Goal: Task Accomplishment & Management: Complete application form

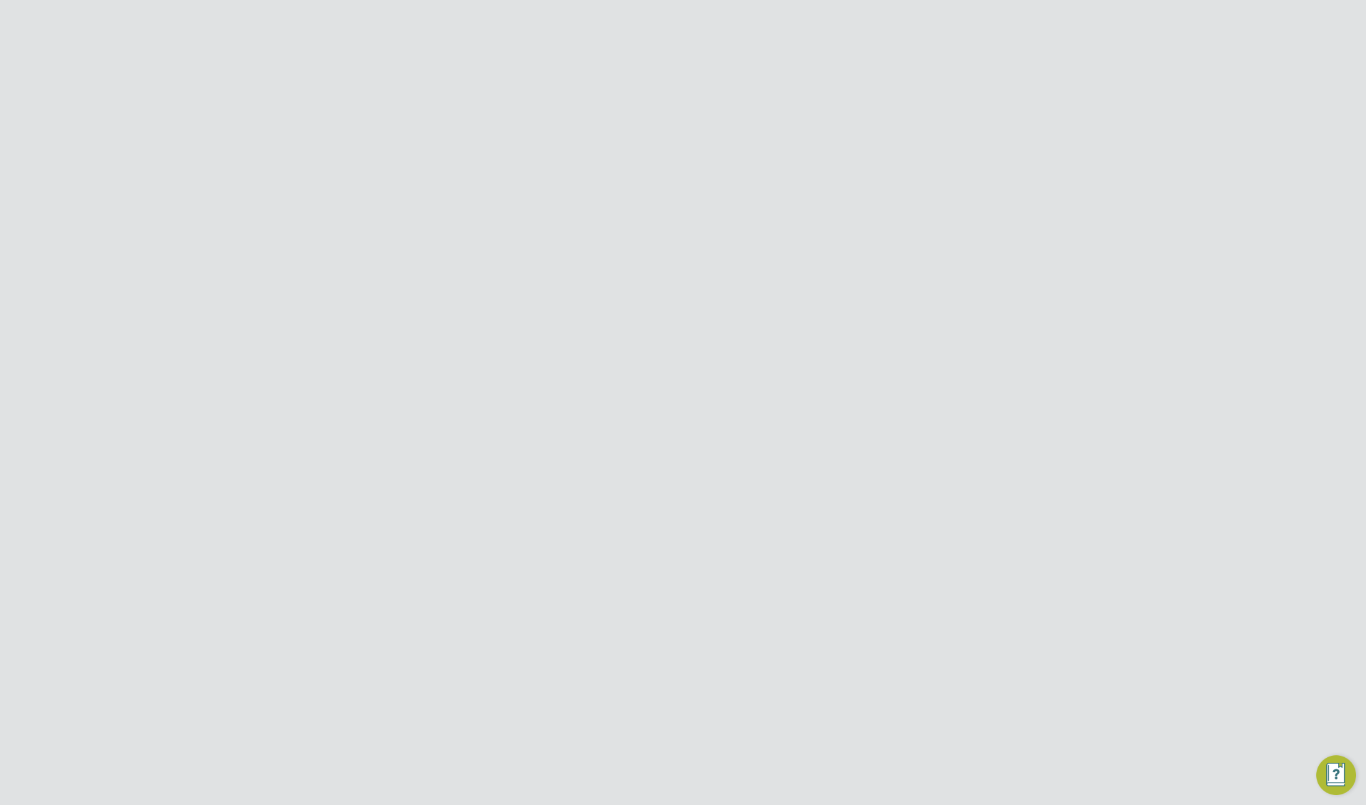
scroll to position [596, 109]
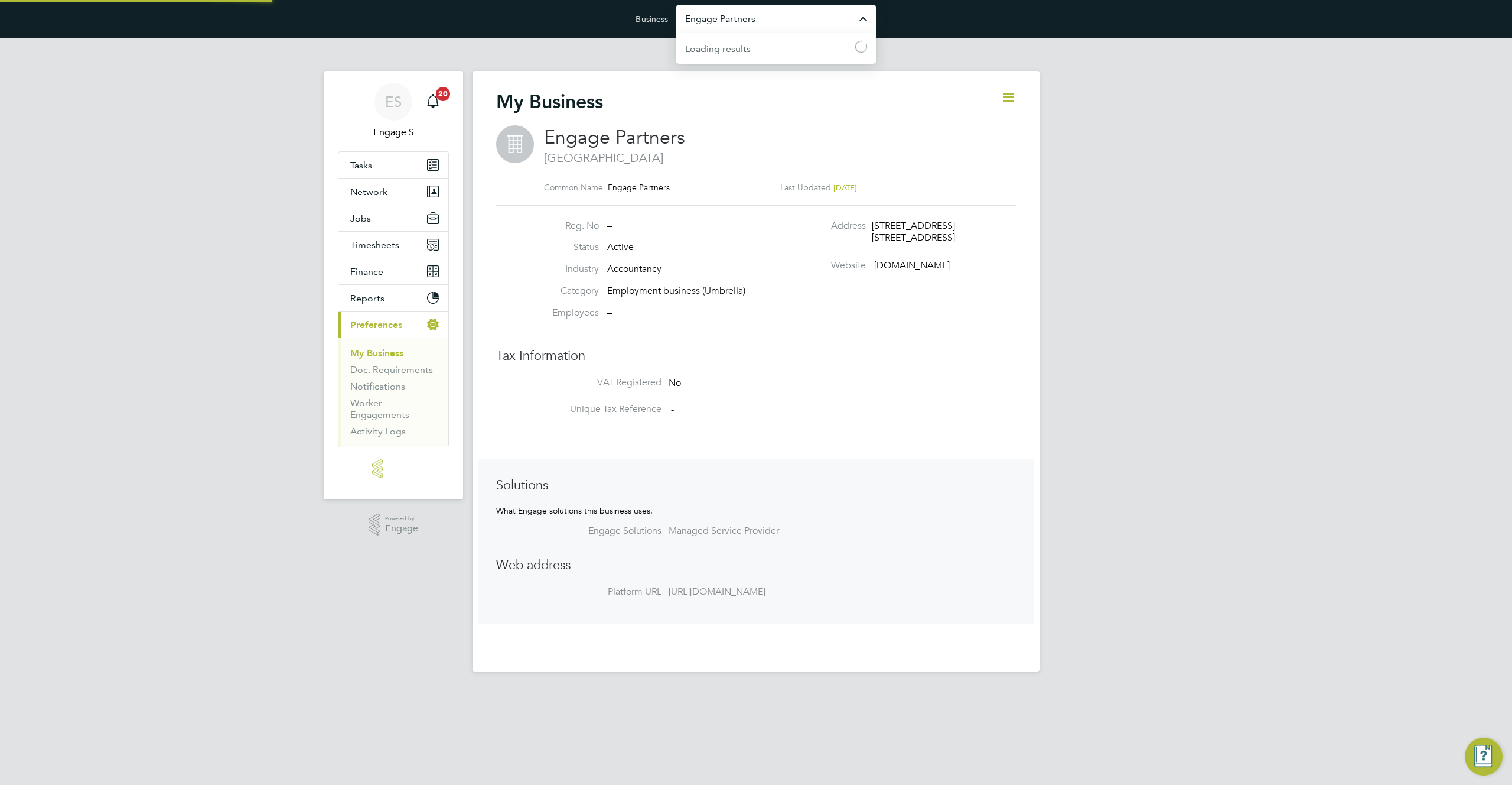
click at [768, 24] on input "Engage Partners" at bounding box center [776, 18] width 201 height 28
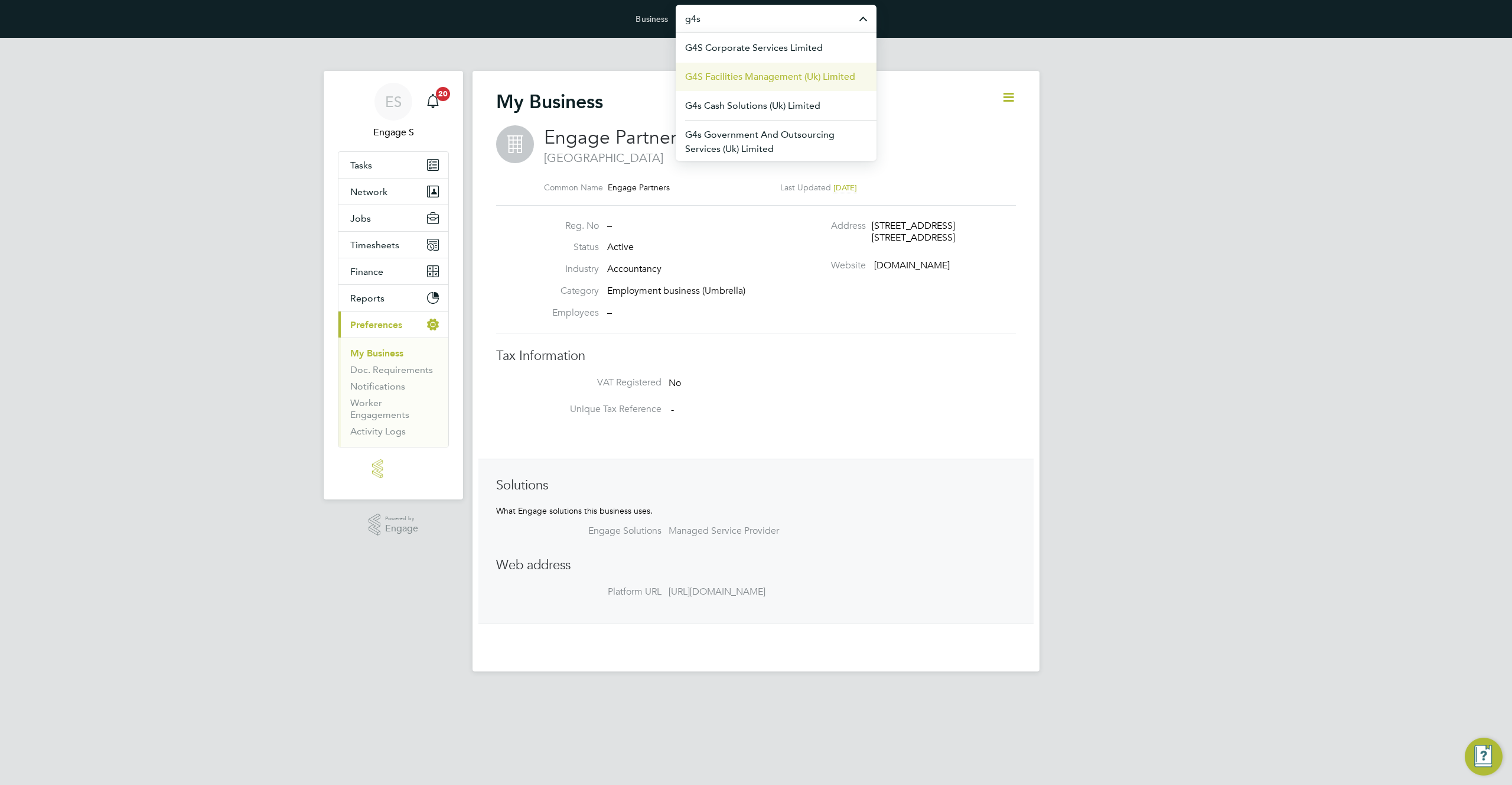
click at [768, 79] on span "G4S Facilities Management (Uk) Limited" at bounding box center [770, 76] width 170 height 14
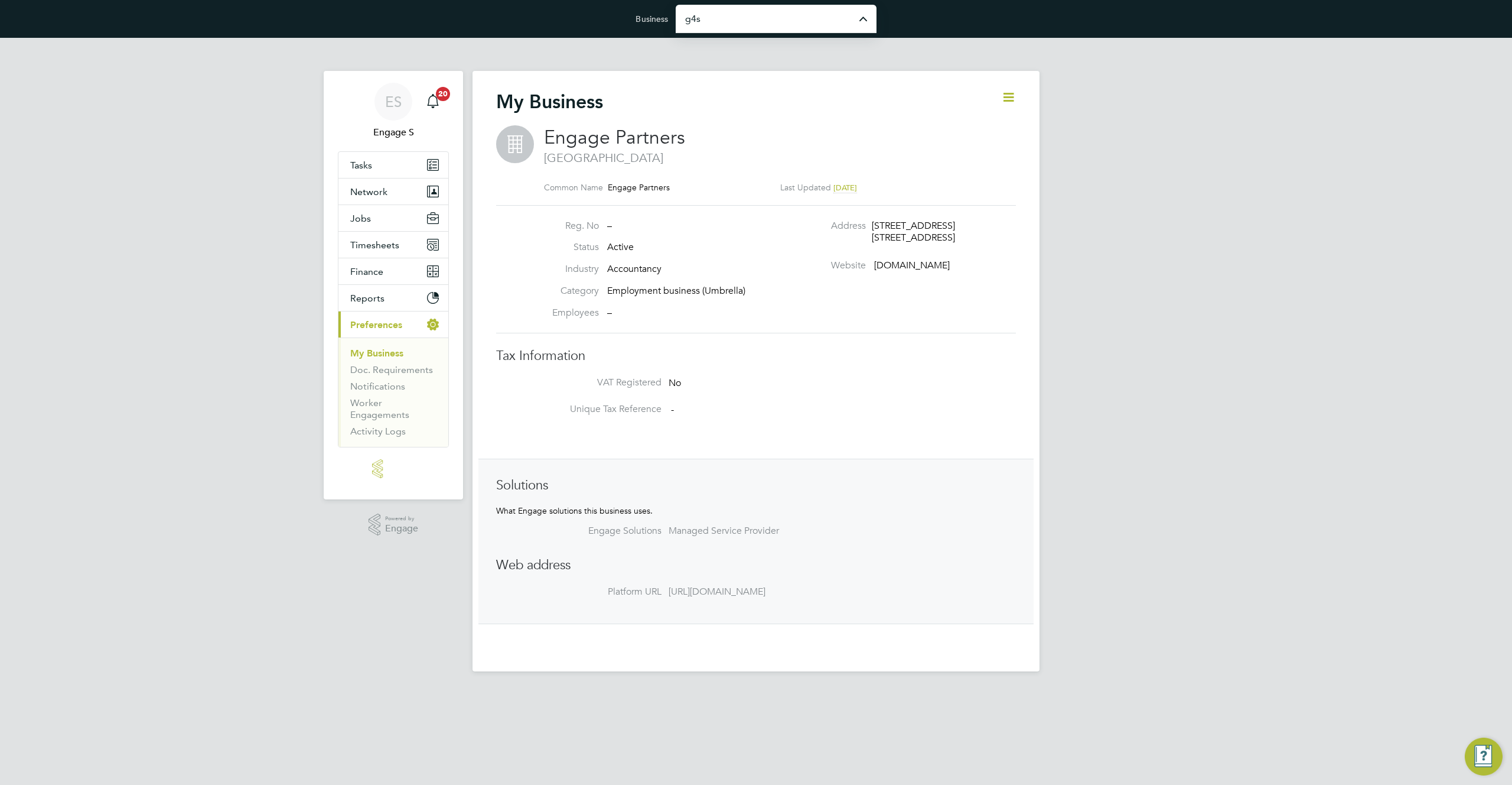
type input "G4S Facilities Management (Uk) Limited"
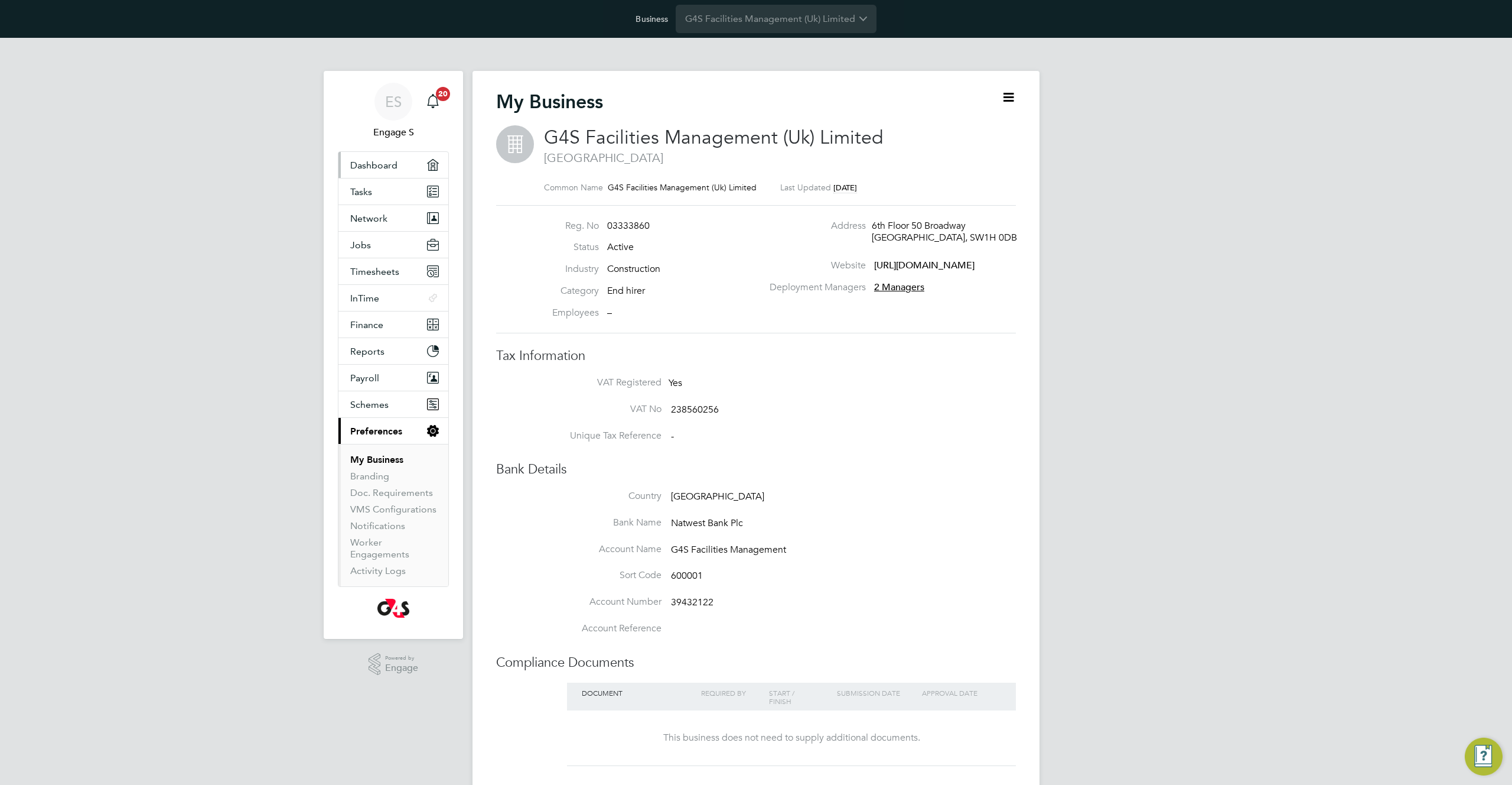
click at [390, 166] on span "Dashboard" at bounding box center [374, 166] width 48 height 11
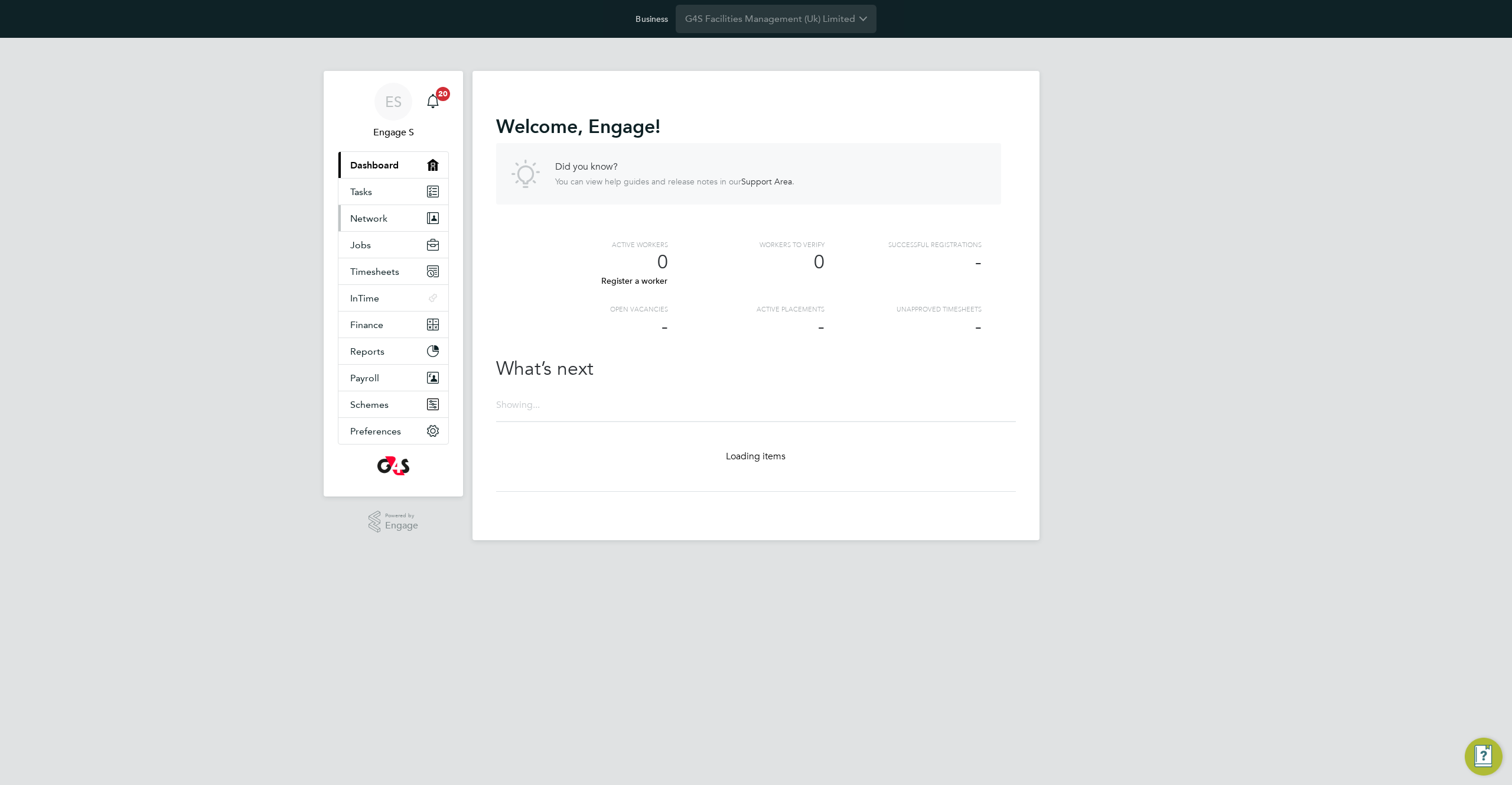
click at [371, 216] on span "Network" at bounding box center [368, 219] width 37 height 11
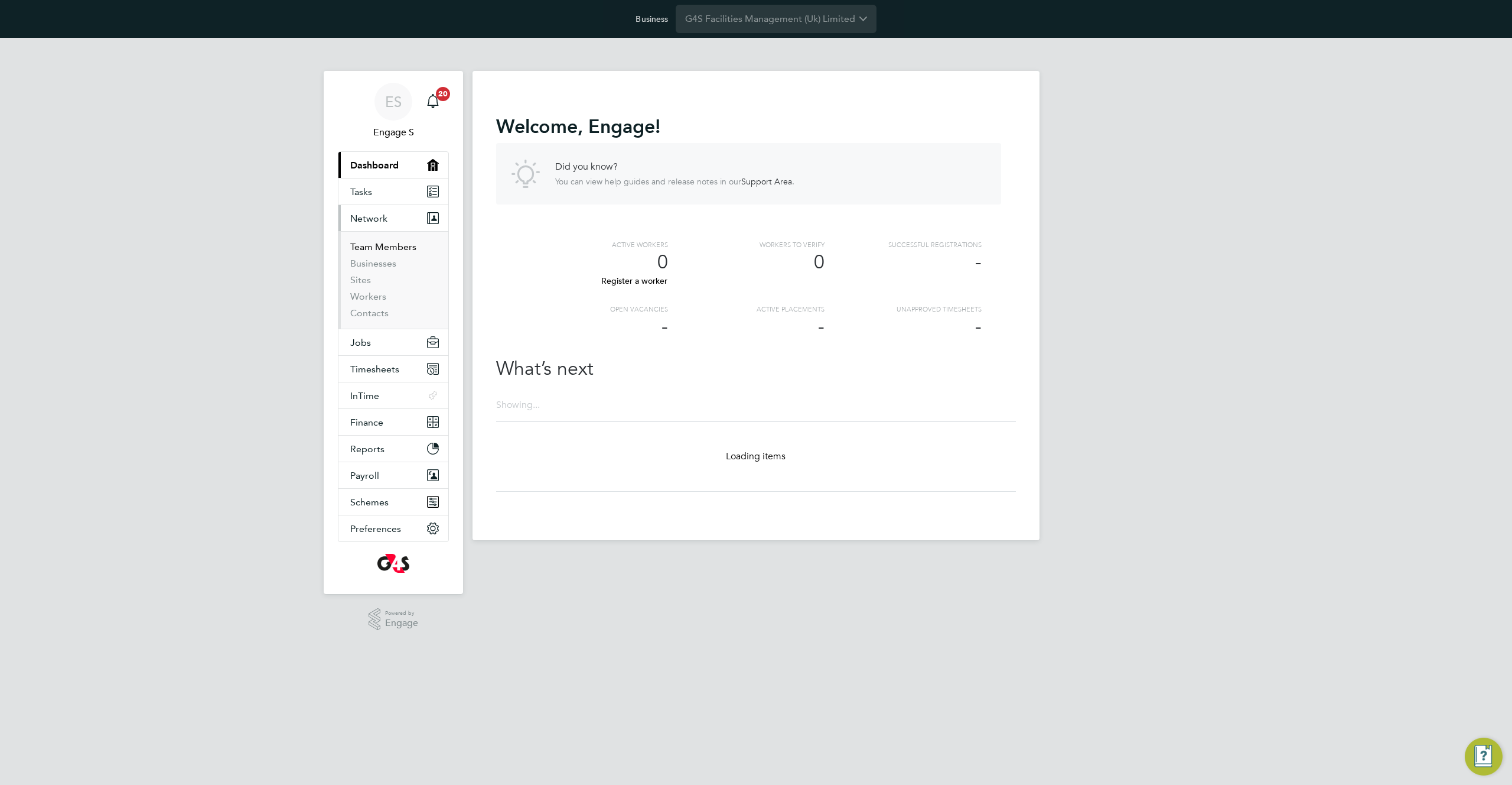
click at [379, 245] on link "Team Members" at bounding box center [383, 246] width 67 height 11
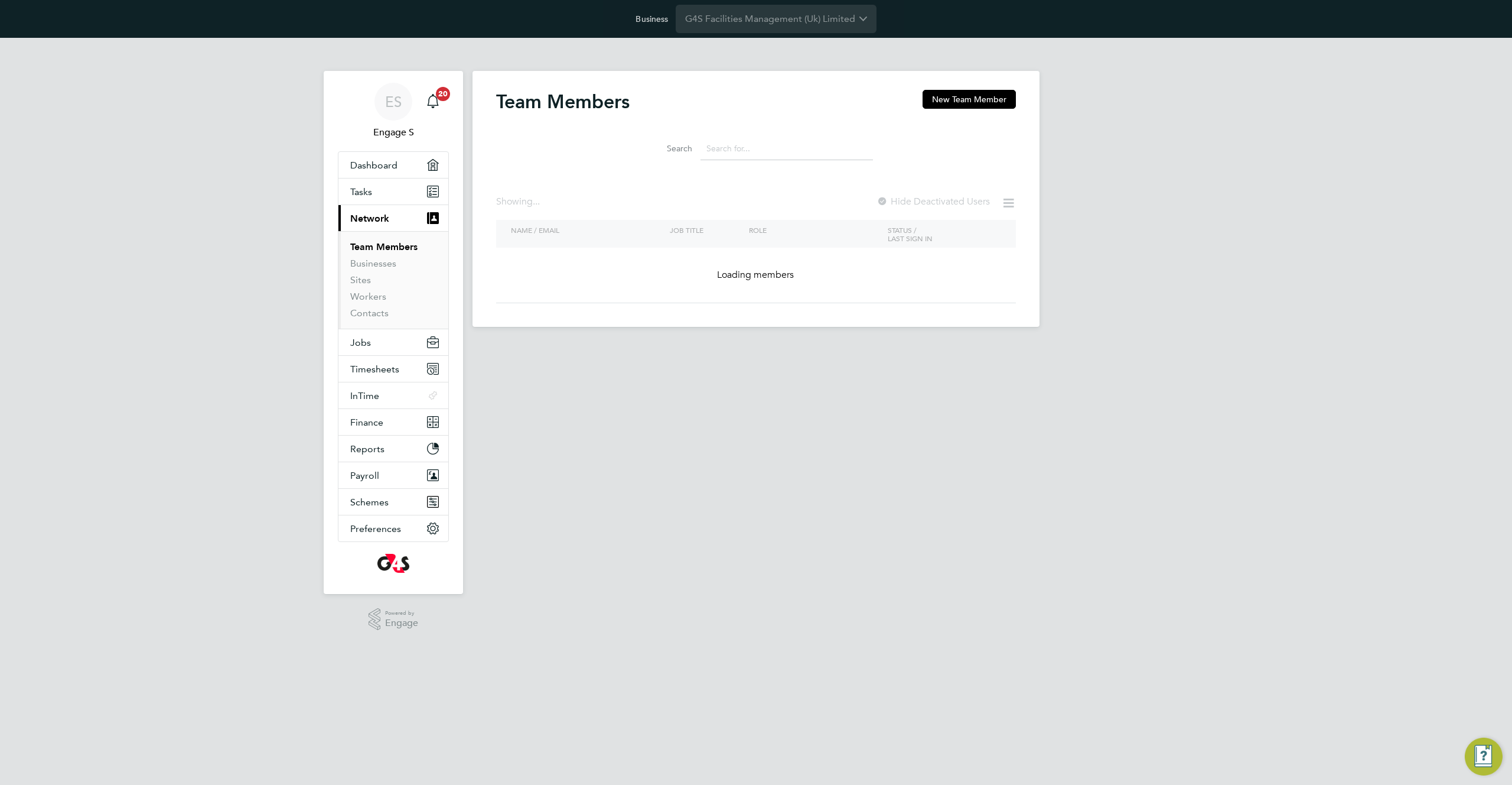
click at [757, 150] on input at bounding box center [786, 148] width 172 height 23
click at [959, 96] on button "New Team Member" at bounding box center [969, 99] width 93 height 19
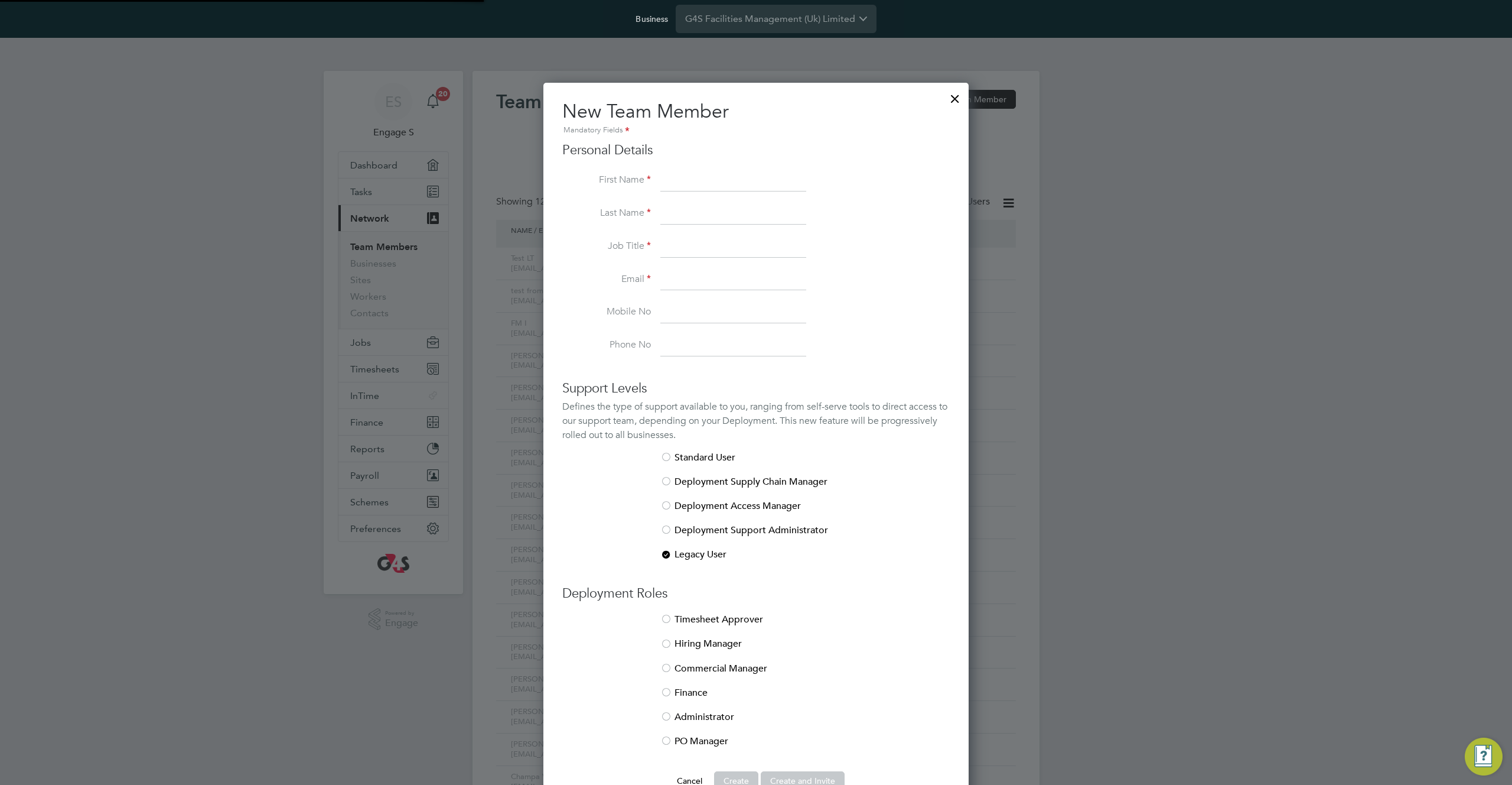
scroll to position [732, 426]
click at [955, 96] on div at bounding box center [955, 95] width 21 height 21
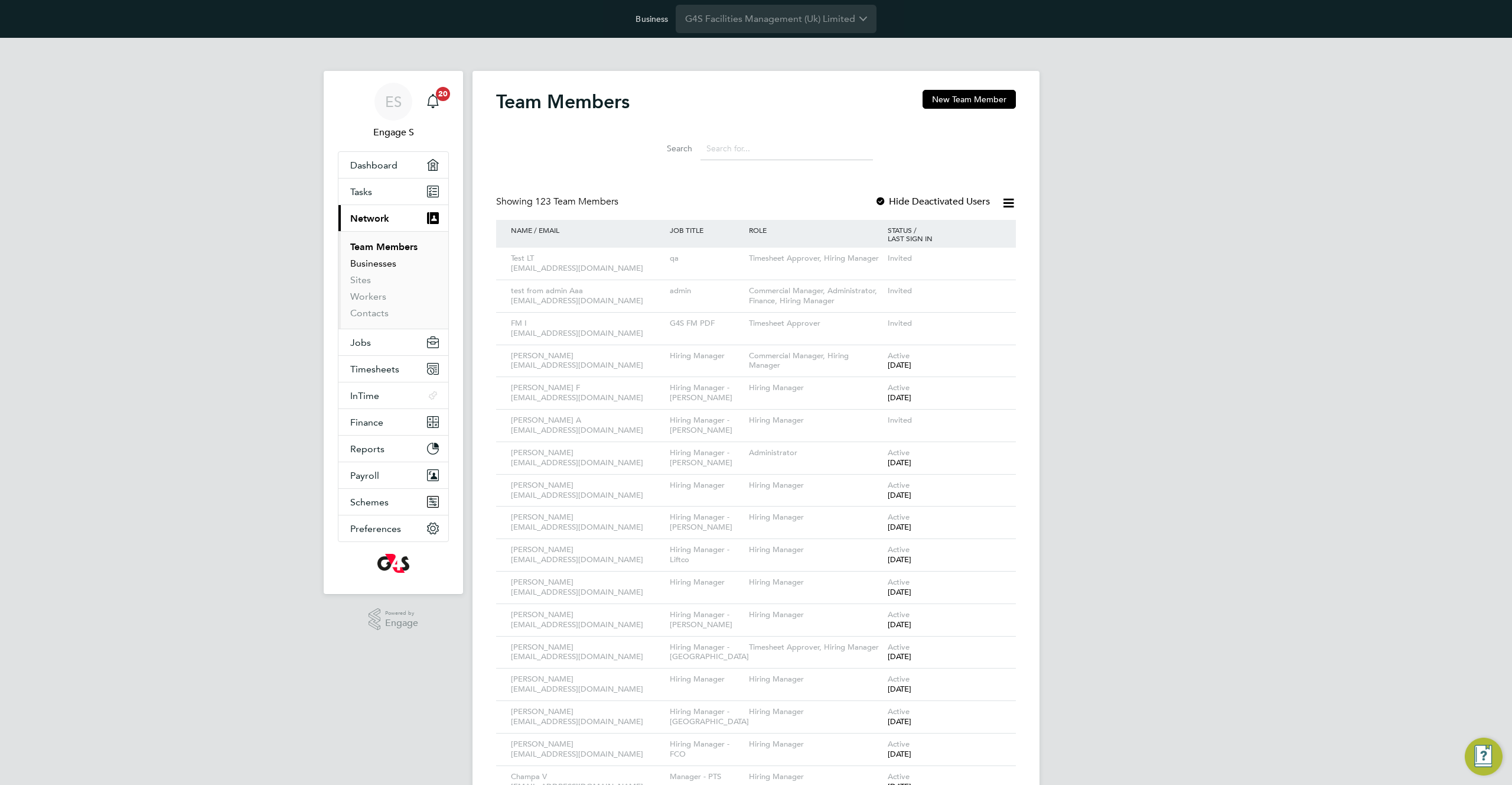
click at [368, 266] on link "Businesses" at bounding box center [373, 264] width 46 height 11
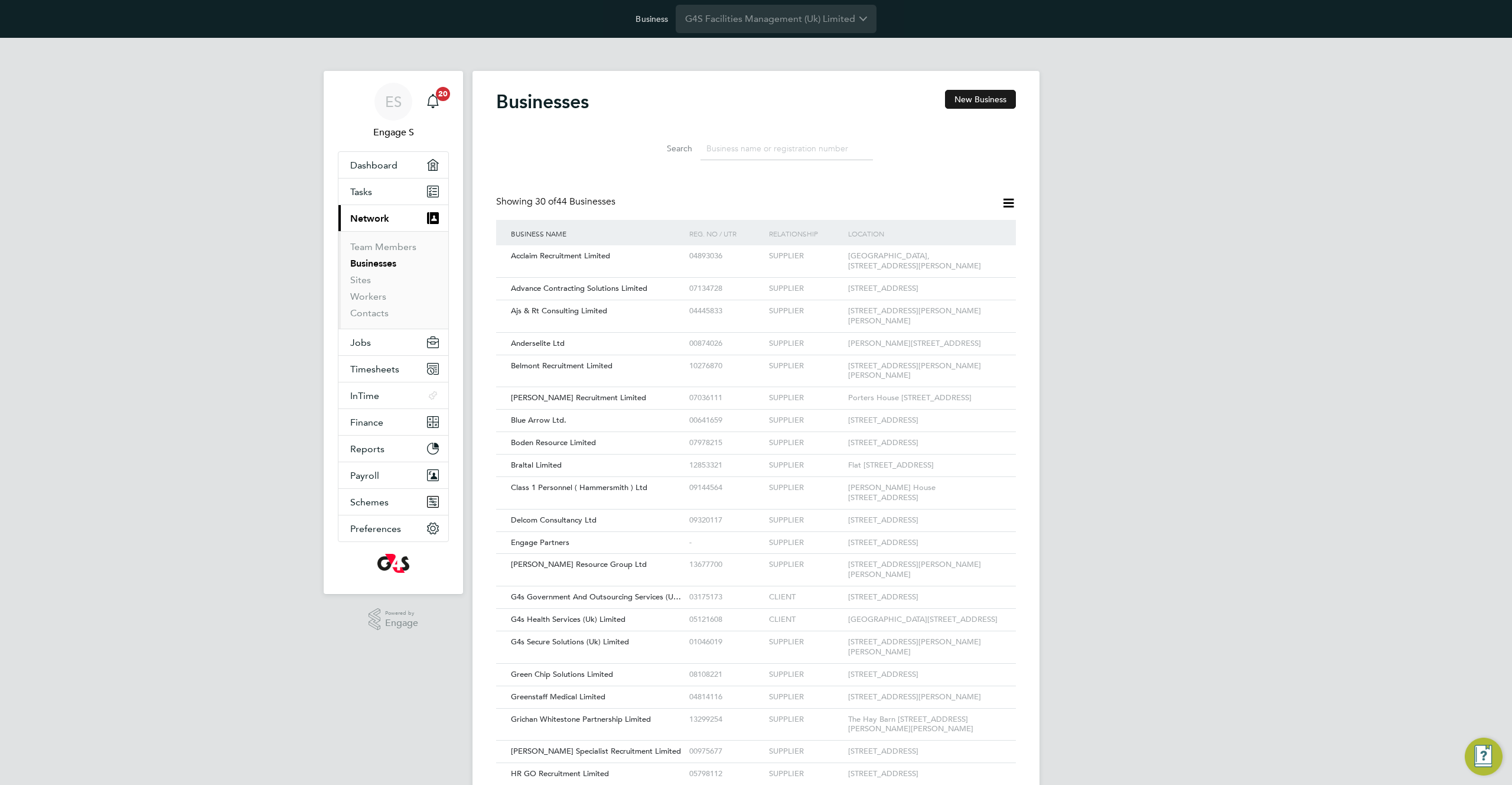
click at [986, 96] on button "New Business" at bounding box center [980, 99] width 71 height 19
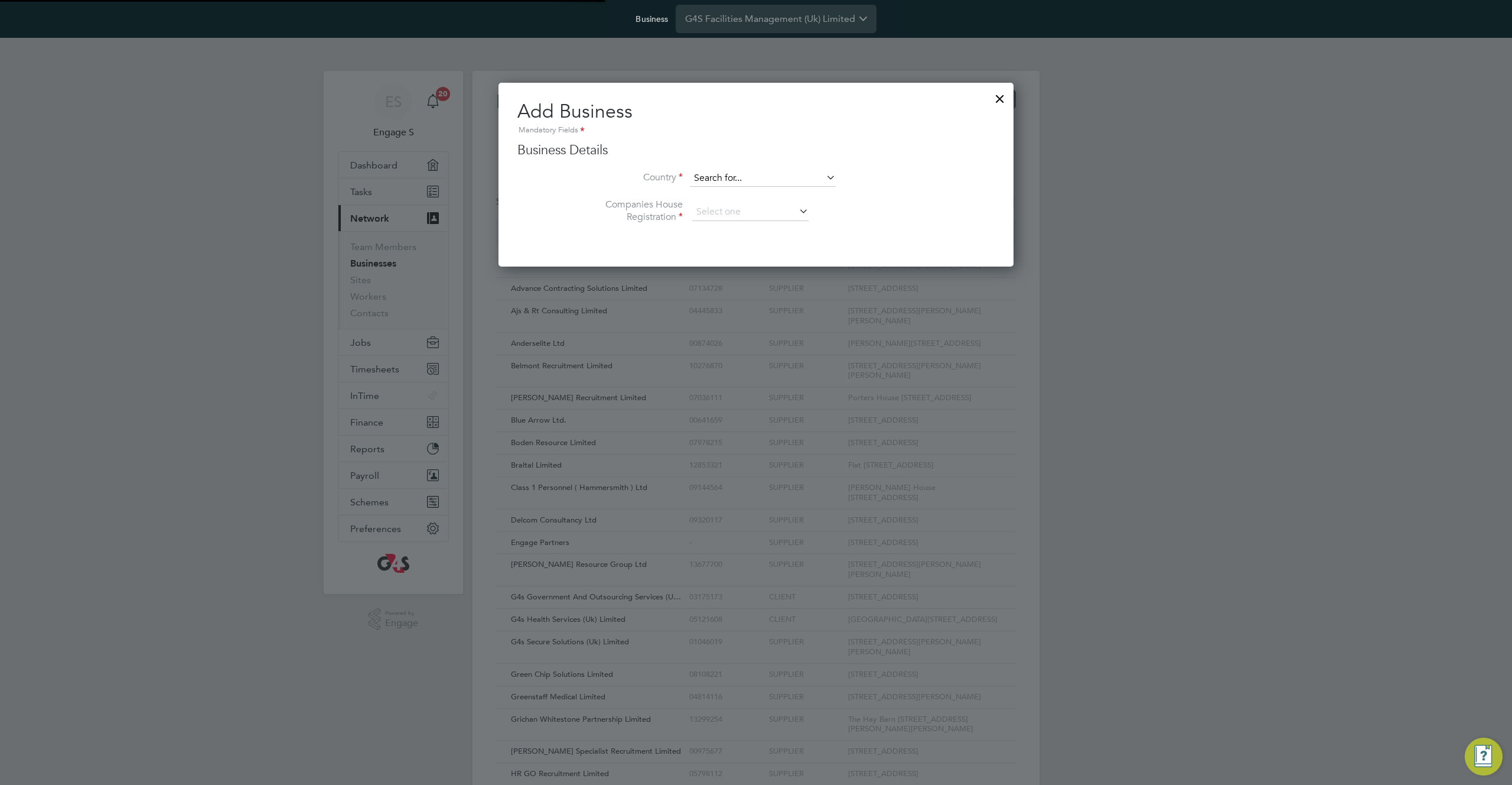
type input "United Kingdom"
click at [768, 184] on input at bounding box center [763, 178] width 145 height 16
type input "ser"
click at [891, 225] on li "Companies House Registration" at bounding box center [780, 218] width 430 height 39
click at [804, 182] on input at bounding box center [763, 178] width 145 height 16
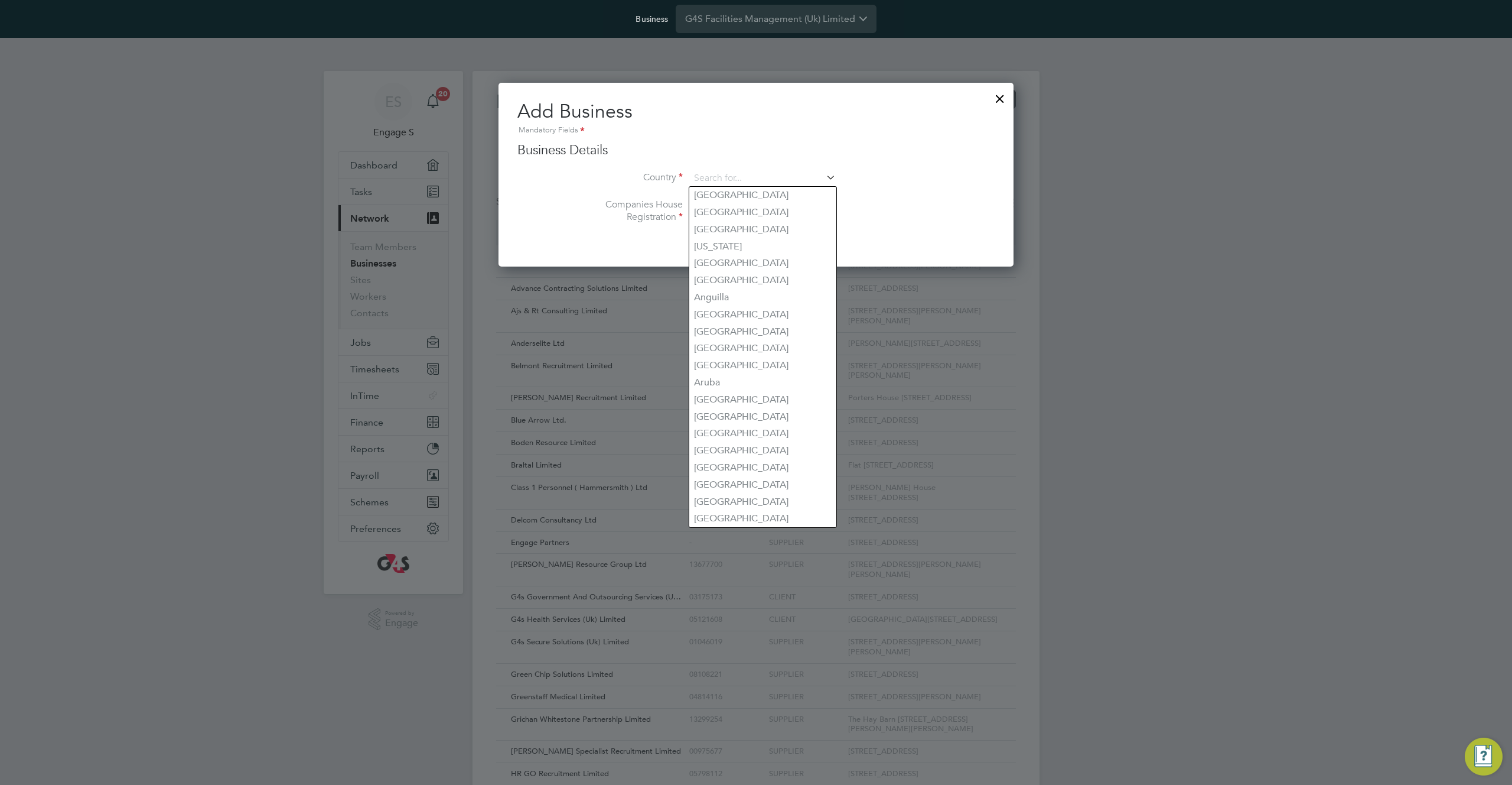
click at [632, 250] on div "Add Business Mandatory Fields Business Details Country Companies House Registra…" at bounding box center [756, 174] width 515 height 184
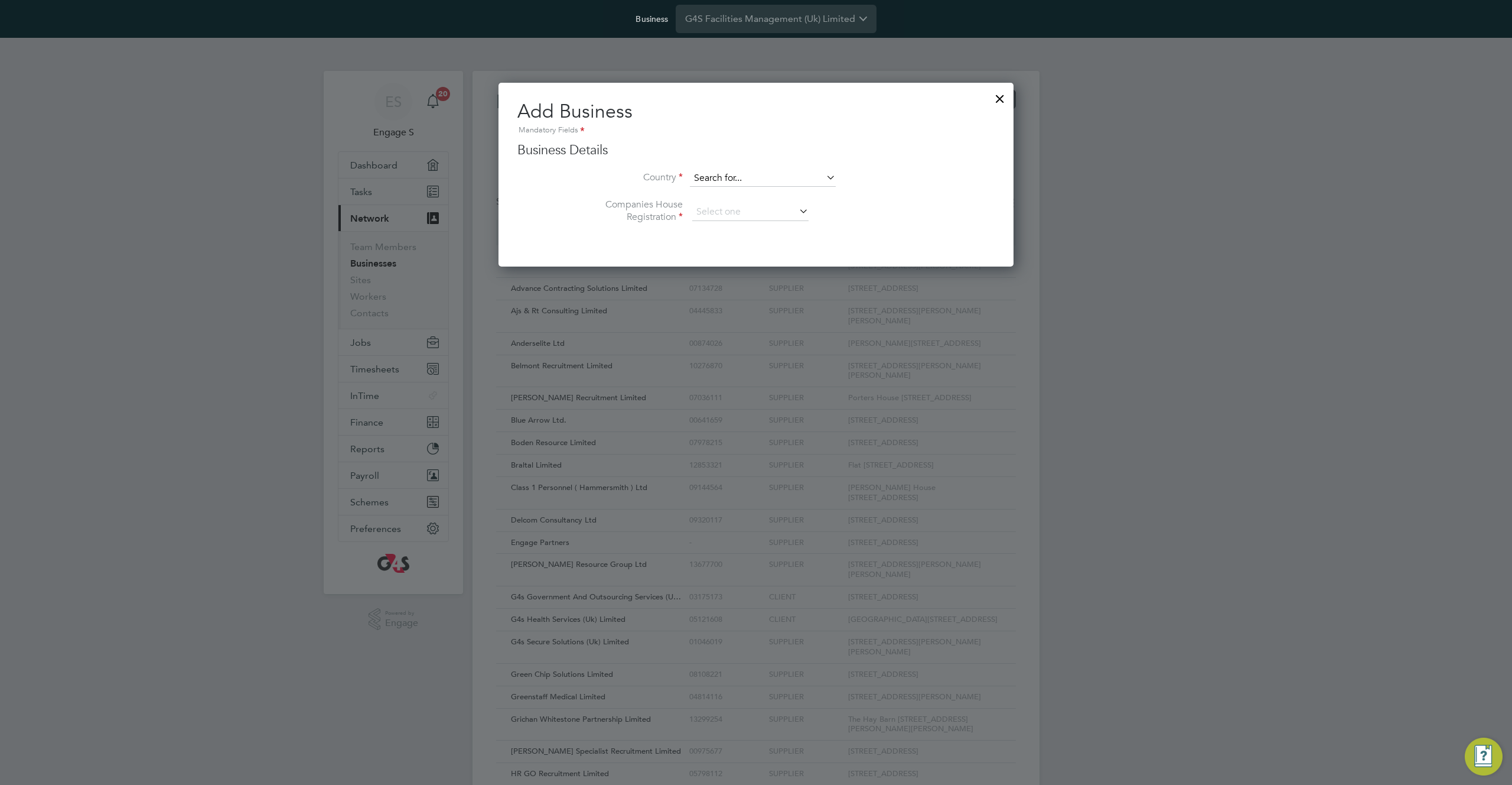
click at [768, 184] on input at bounding box center [763, 178] width 145 height 16
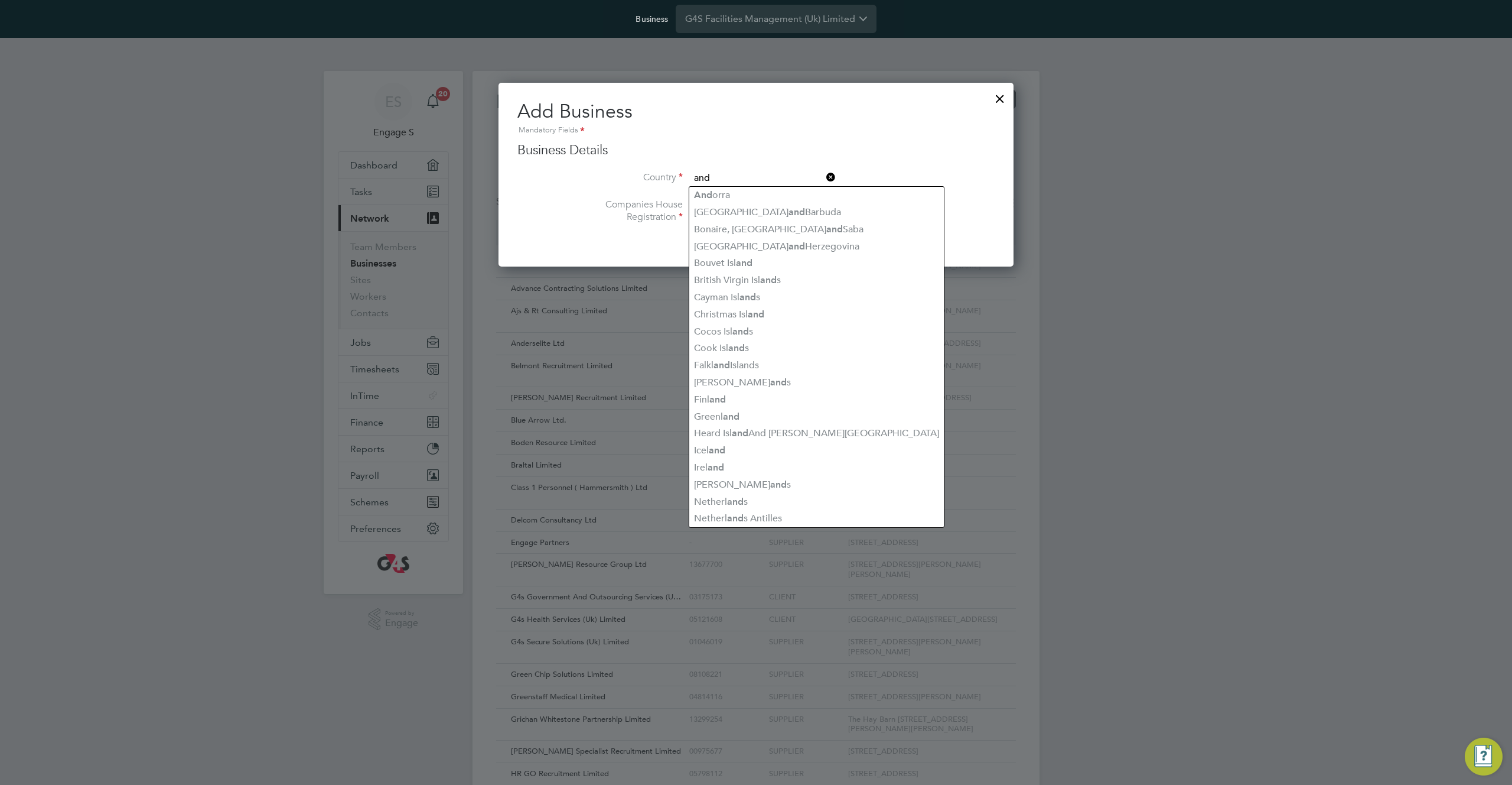
type input "and"
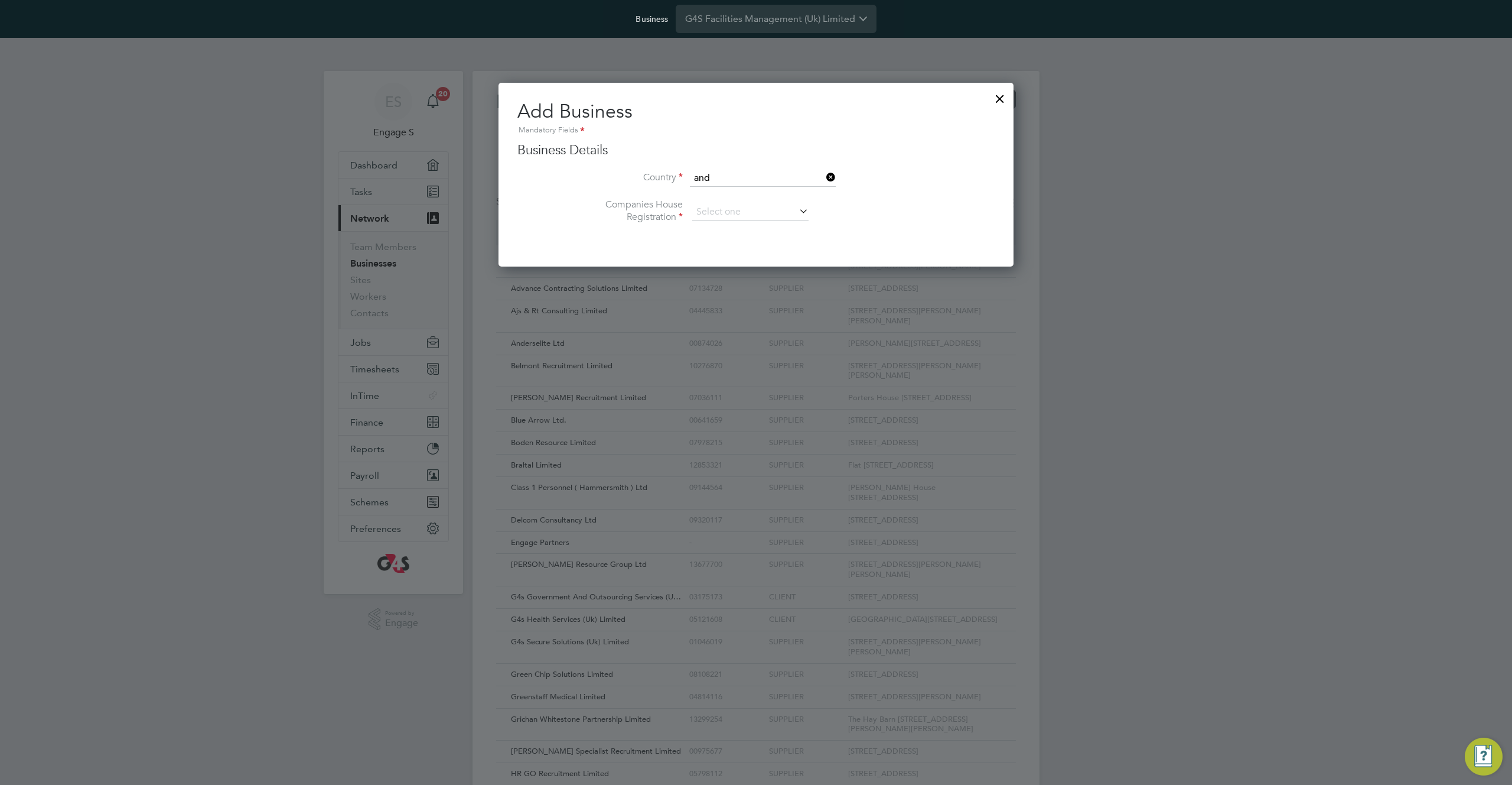
drag, startPoint x: 647, startPoint y: 218, endPoint x: 690, endPoint y: 212, distance: 43.4
click at [649, 218] on label "Companies House Registration" at bounding box center [624, 211] width 118 height 25
click at [718, 209] on input at bounding box center [750, 212] width 116 height 18
click at [871, 228] on li "Companies House Registration" at bounding box center [780, 218] width 430 height 39
click at [779, 176] on input at bounding box center [763, 178] width 145 height 16
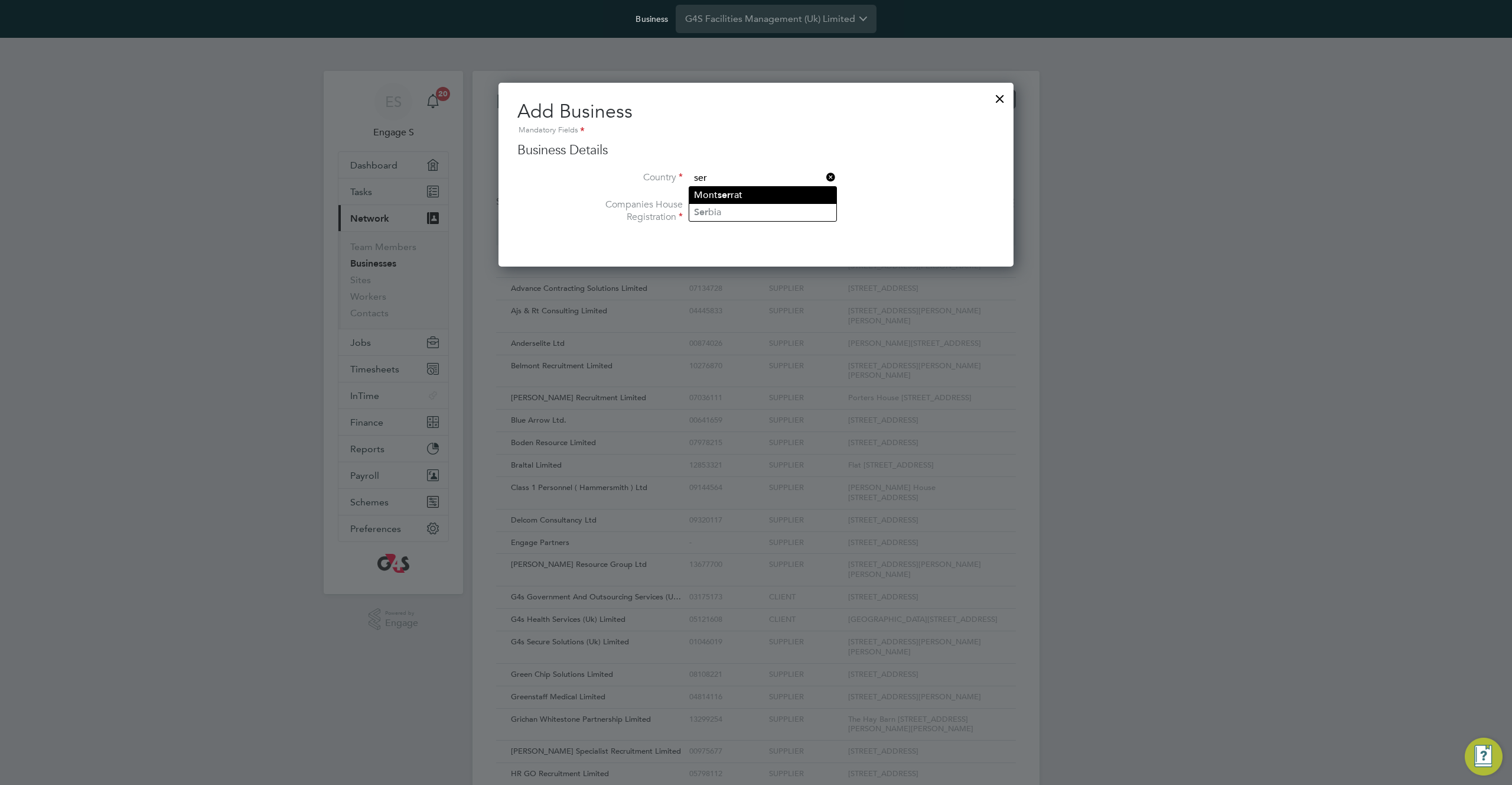
click at [778, 202] on li "Mont ser rat" at bounding box center [763, 195] width 147 height 17
type input "Montserrat"
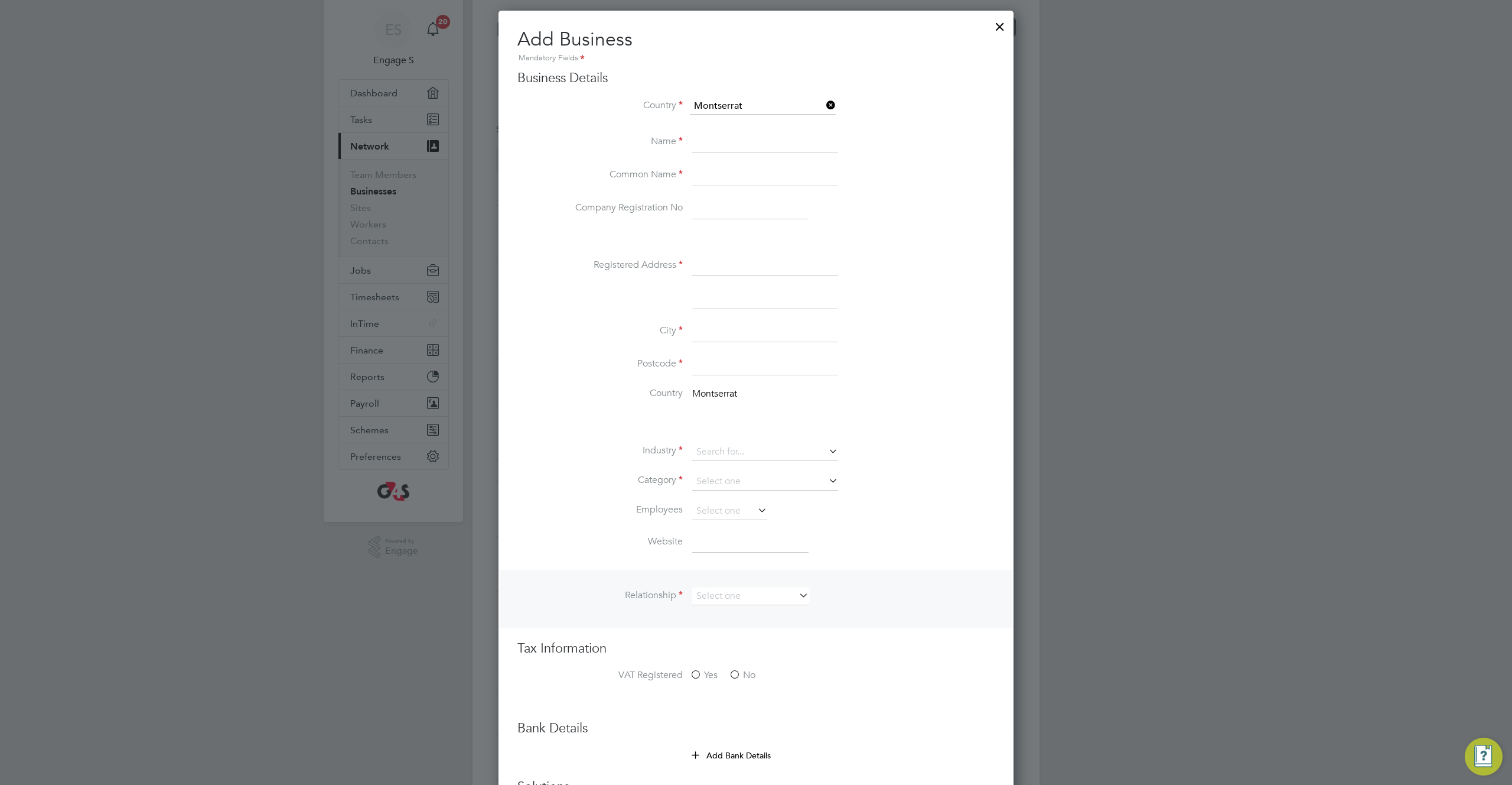
click at [770, 463] on li "Industry" at bounding box center [780, 458] width 430 height 29
click at [781, 455] on input at bounding box center [765, 452] width 145 height 18
click at [880, 538] on li "Website" at bounding box center [780, 548] width 430 height 33
click at [702, 483] on input at bounding box center [765, 481] width 145 height 18
drag, startPoint x: 795, startPoint y: 576, endPoint x: 792, endPoint y: 569, distance: 7.6
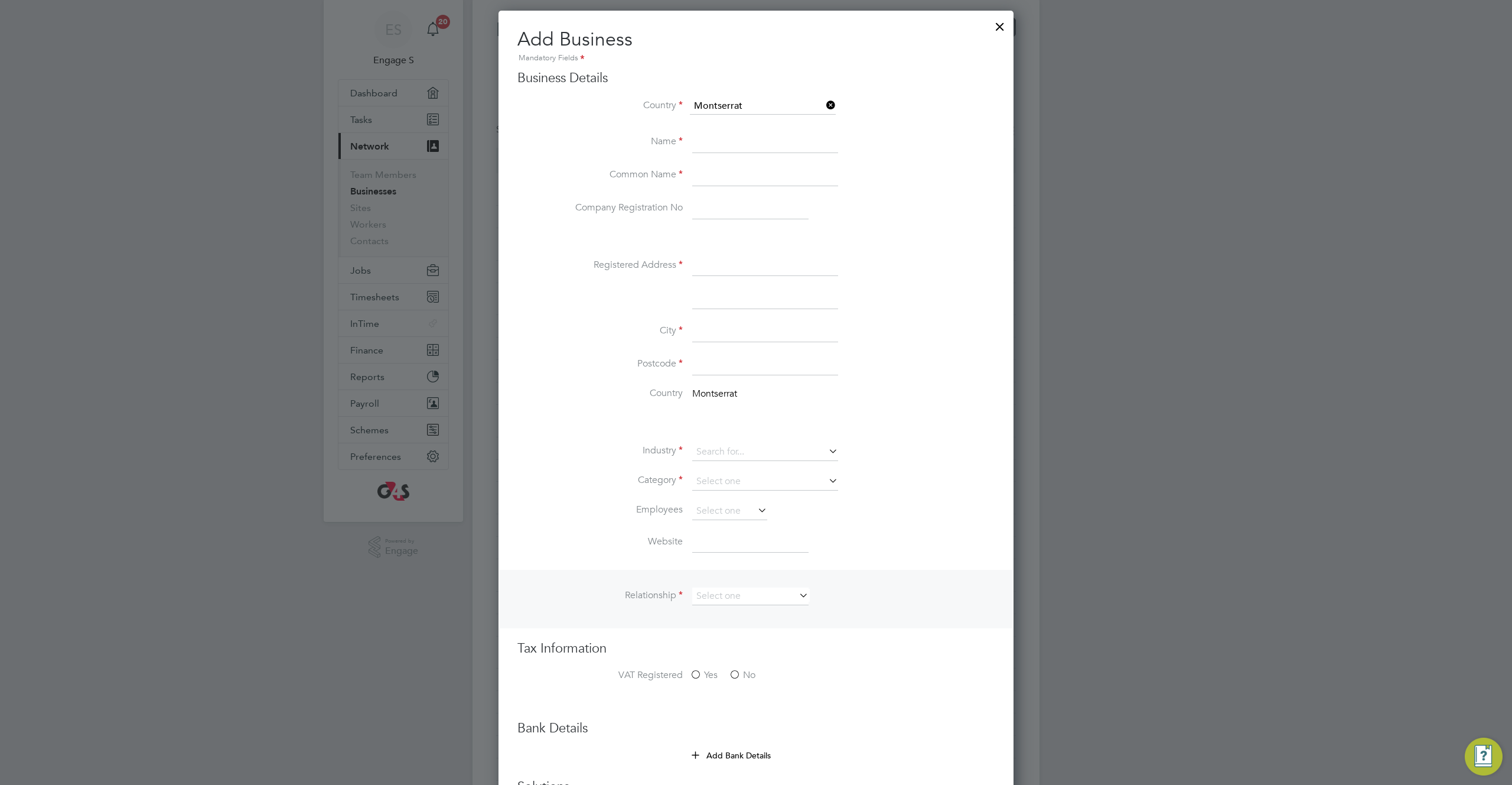
click at [794, 574] on div "Relationship" at bounding box center [756, 599] width 513 height 59
click at [729, 516] on input at bounding box center [729, 511] width 75 height 18
click at [747, 558] on li "11-50" at bounding box center [729, 559] width 76 height 15
type input "11-50"
click at [827, 540] on li "Website" at bounding box center [780, 548] width 430 height 33
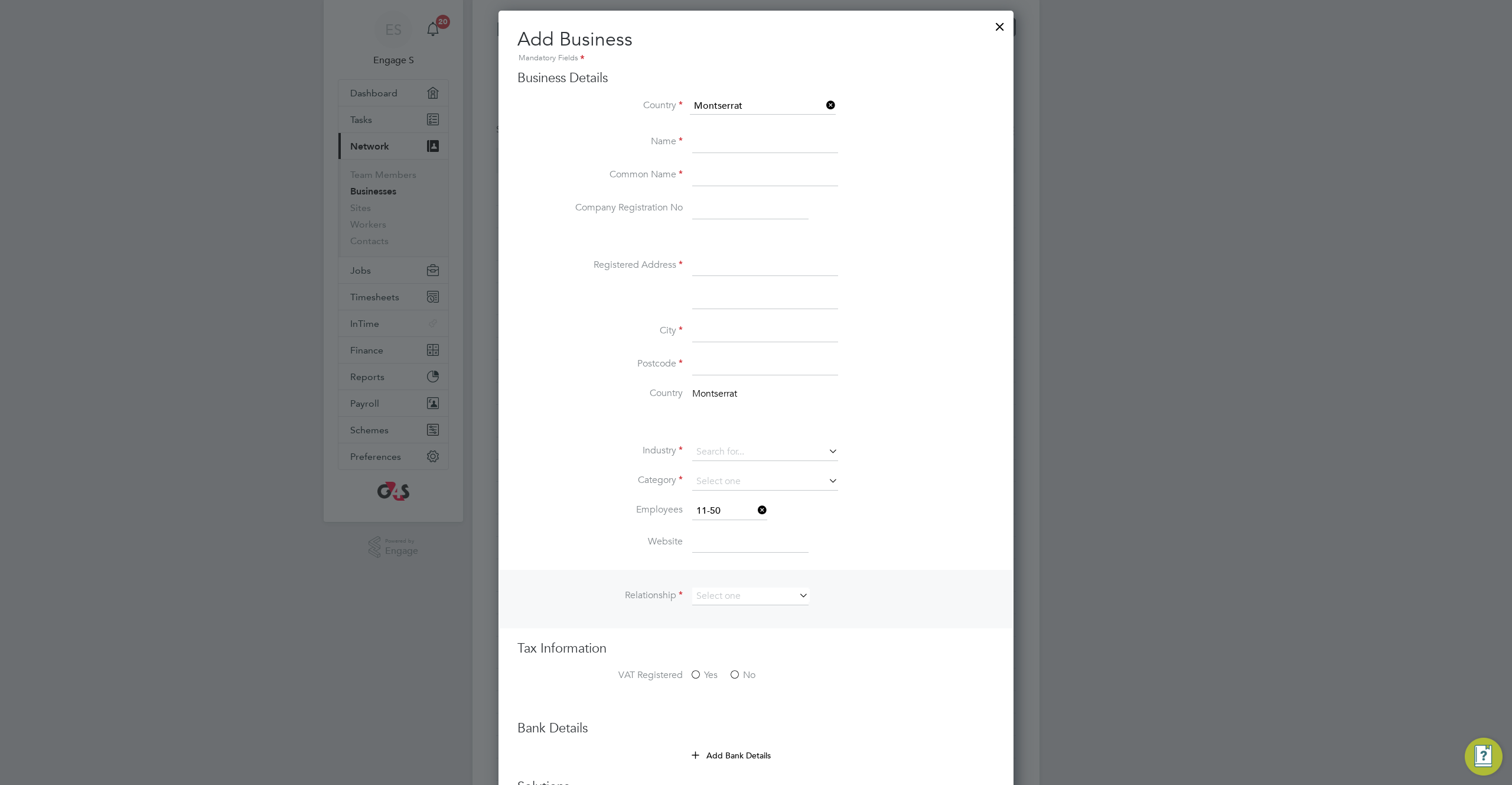
click at [756, 509] on icon at bounding box center [756, 509] width 0 height 16
click at [784, 484] on input at bounding box center [765, 481] width 145 height 18
click at [776, 506] on li "Employment business (Umbrella)" at bounding box center [765, 514] width 147 height 15
type input "Employment business (Umbrella)"
click at [826, 479] on icon at bounding box center [826, 480] width 0 height 16
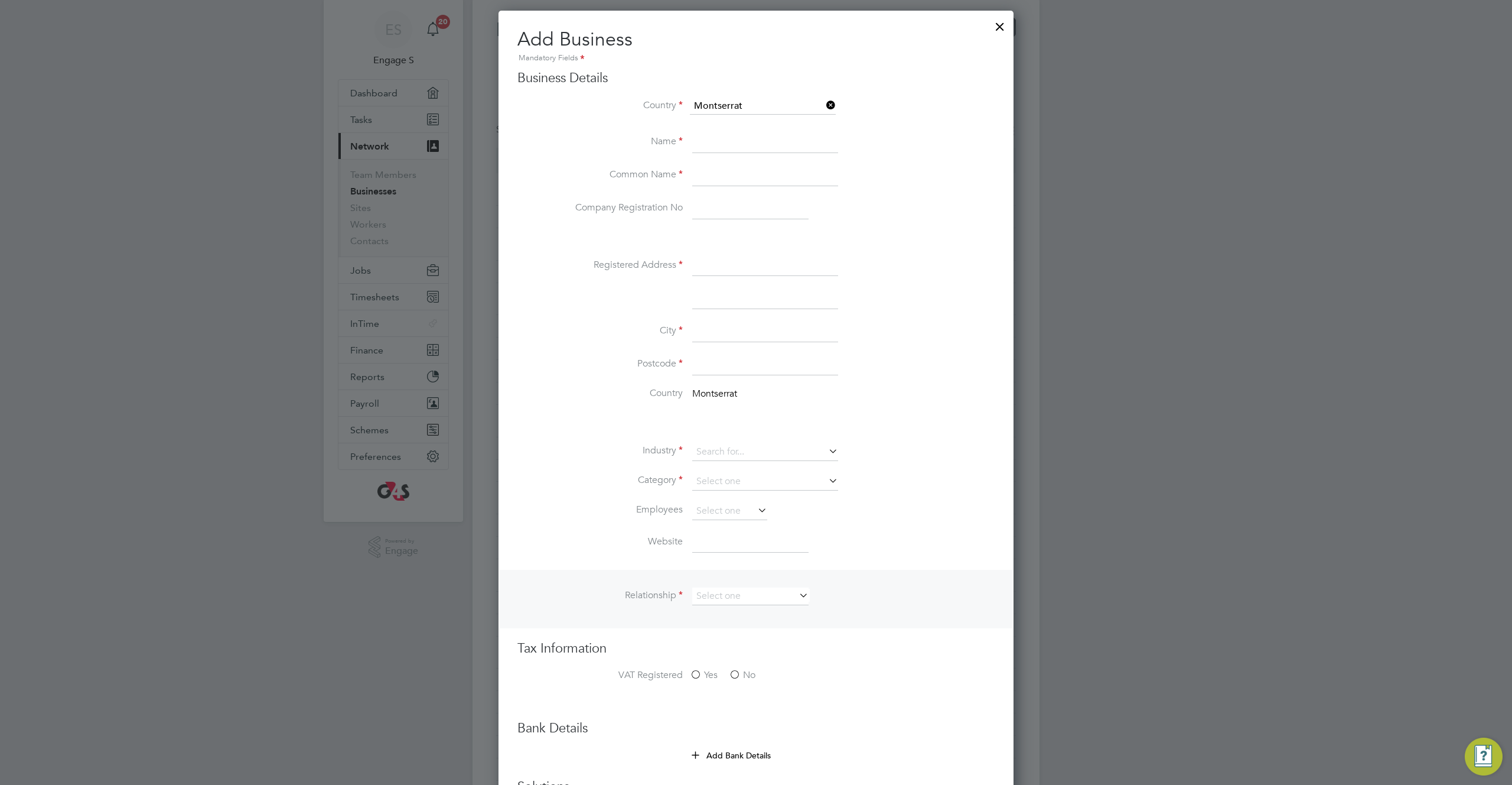
click at [826, 480] on icon at bounding box center [826, 480] width 0 height 16
click at [826, 478] on icon at bounding box center [826, 480] width 0 height 16
click at [769, 479] on input at bounding box center [765, 481] width 145 height 18
click at [778, 371] on input at bounding box center [765, 364] width 145 height 21
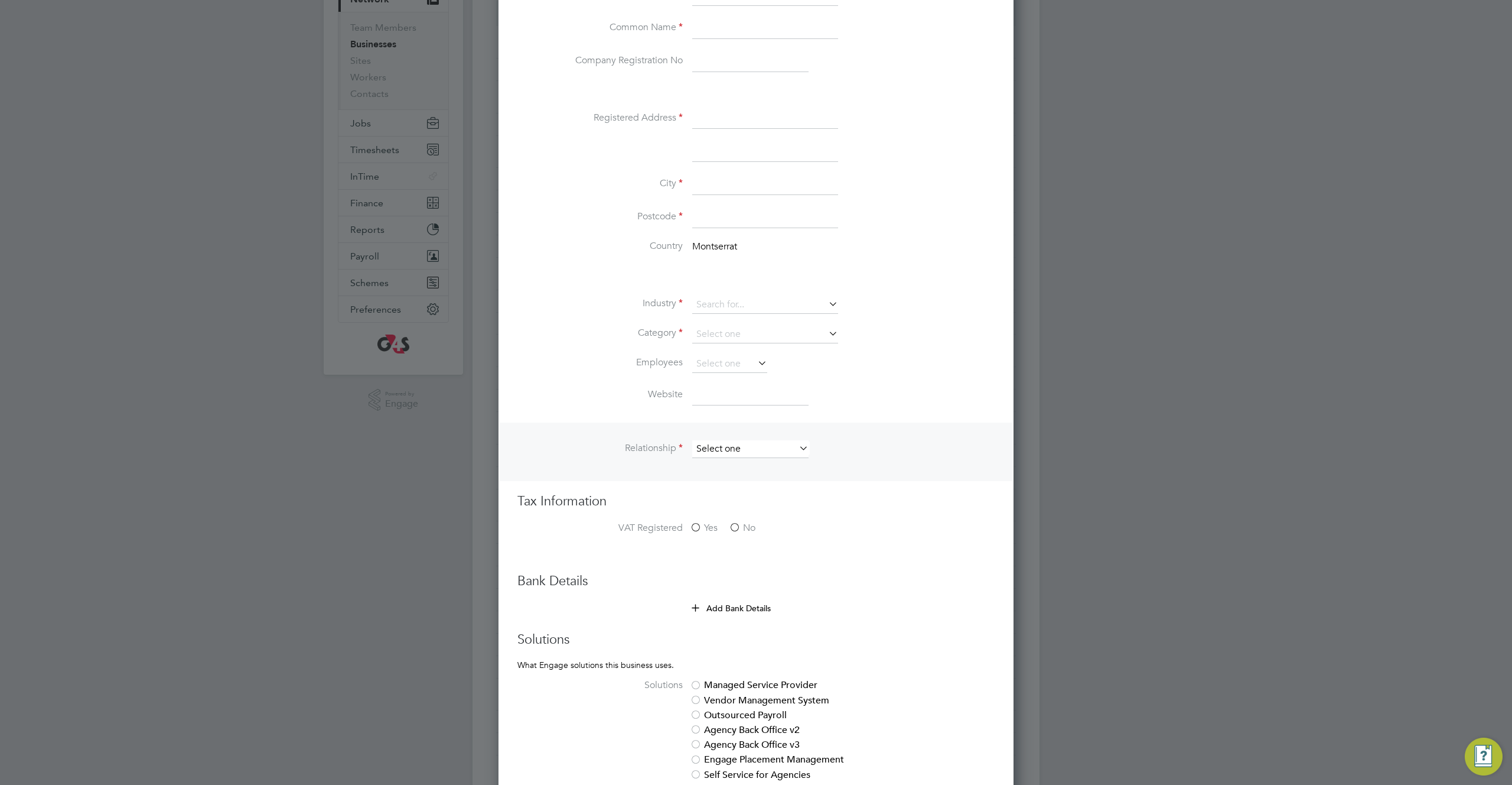
click at [750, 451] on input at bounding box center [750, 449] width 116 height 18
click at [745, 500] on h3 "Tax Information" at bounding box center [756, 501] width 477 height 17
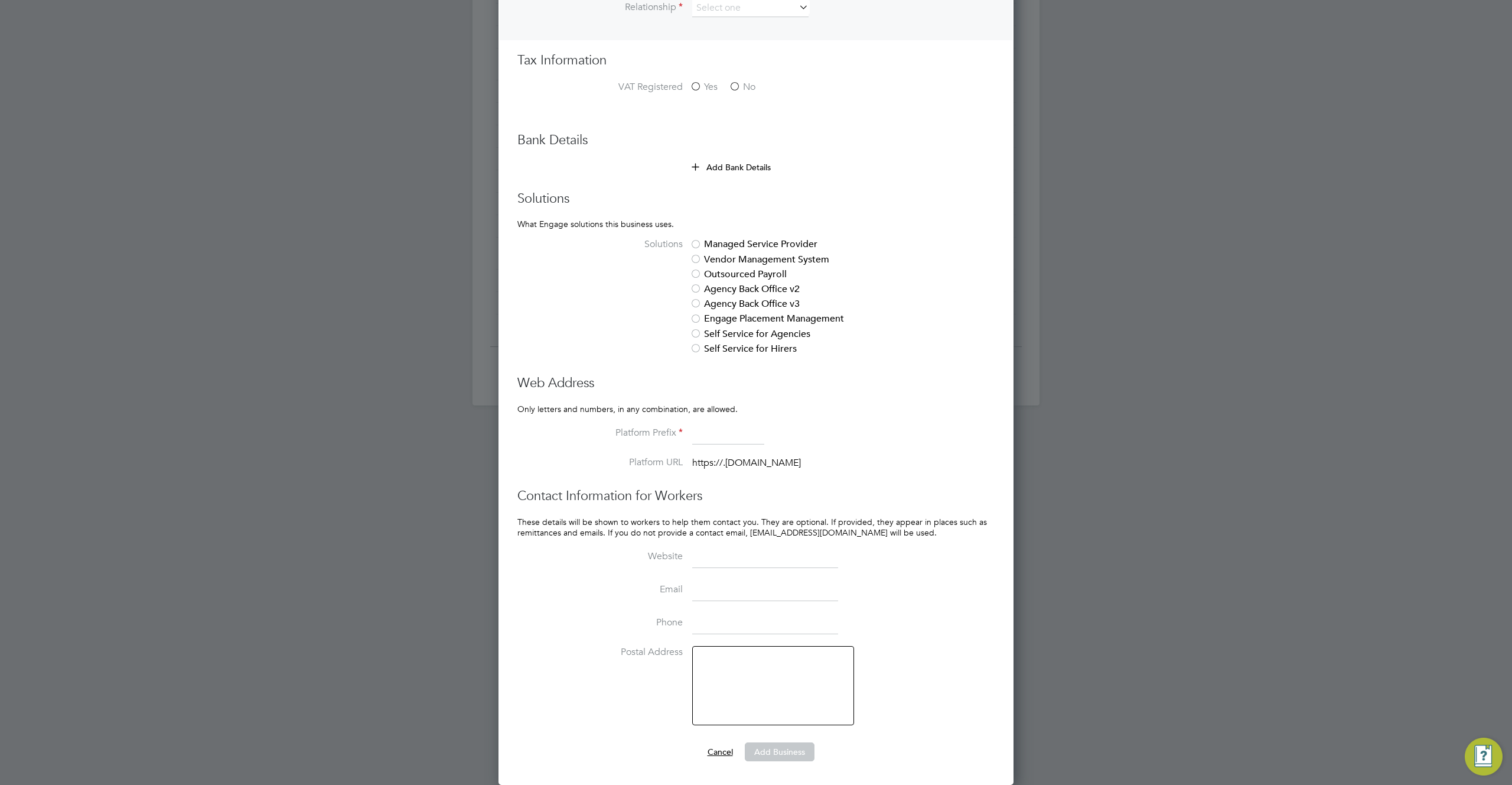
click at [719, 748] on button "Cancel" at bounding box center [720, 752] width 45 height 19
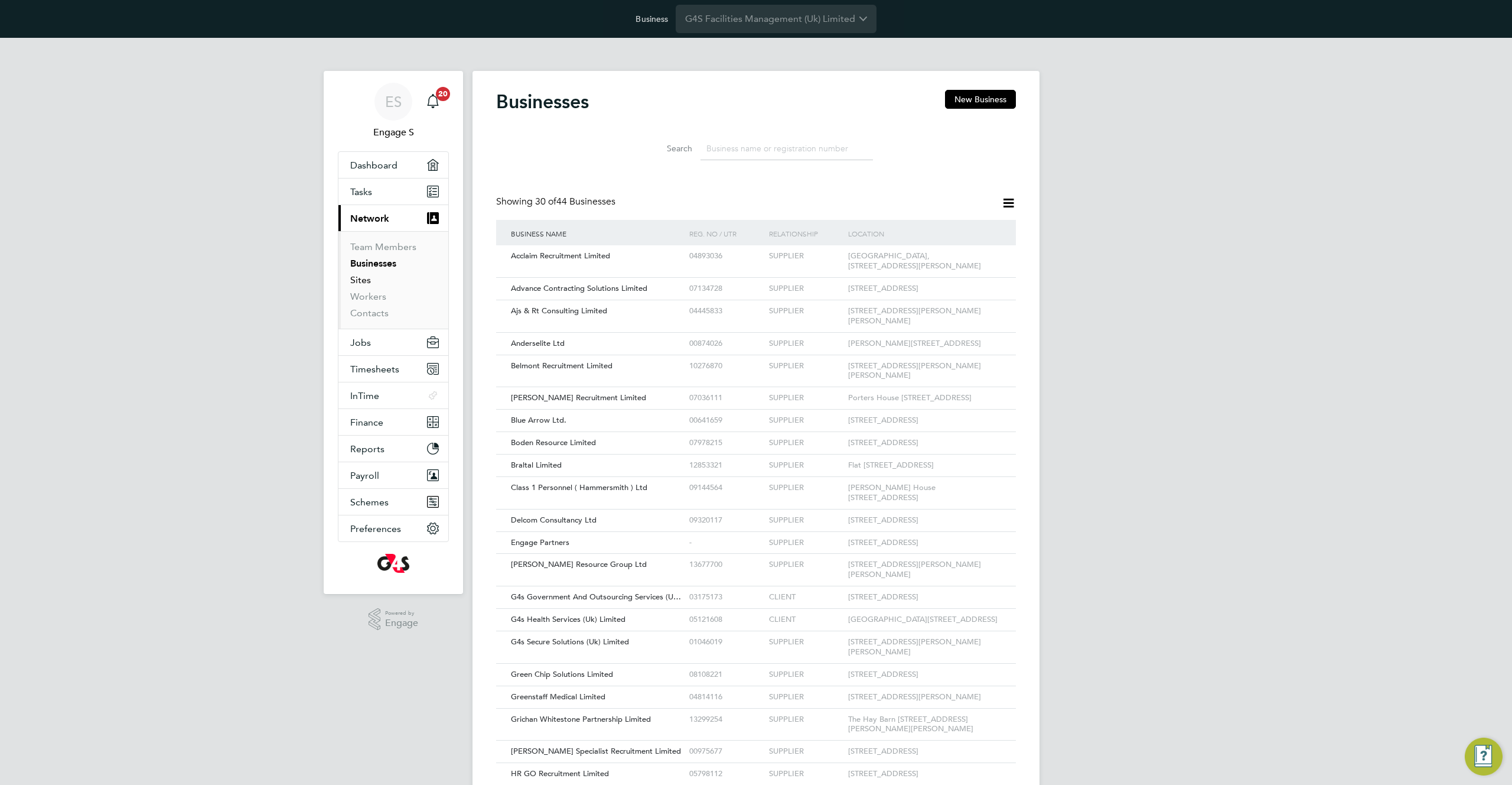
click at [367, 282] on link "Sites" at bounding box center [360, 280] width 21 height 11
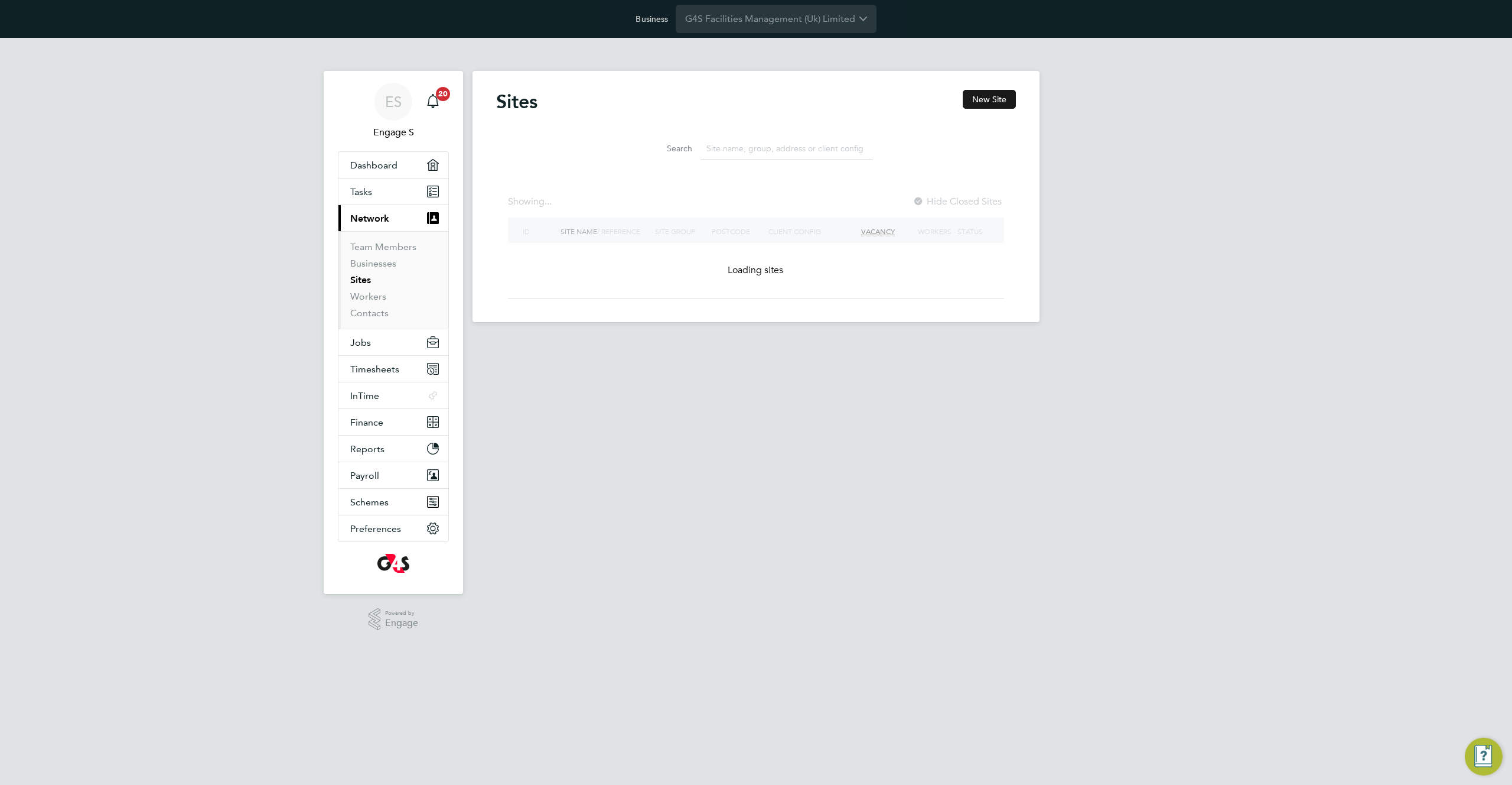
click at [984, 100] on button "New Site" at bounding box center [990, 99] width 53 height 19
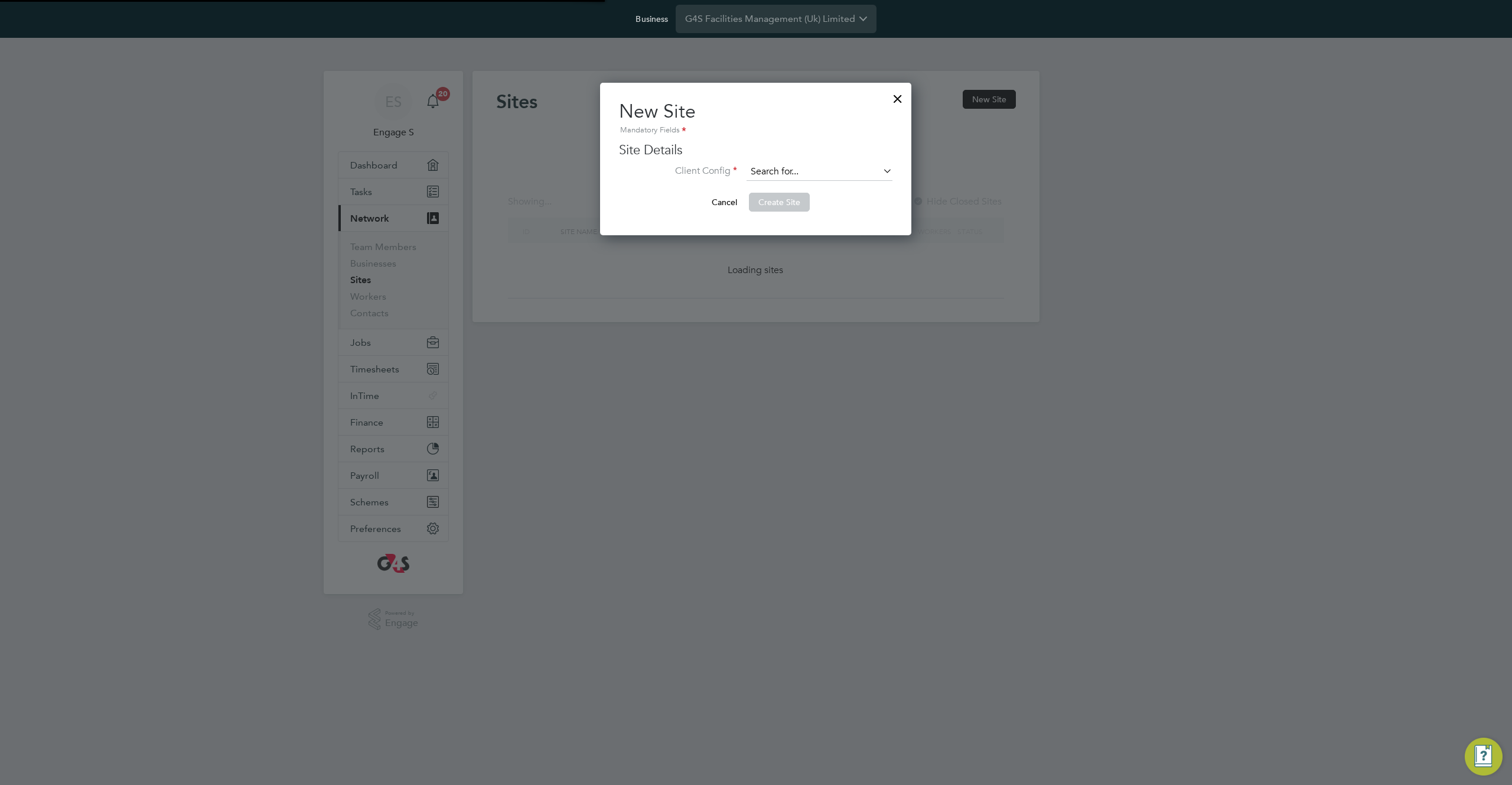
click at [842, 171] on input at bounding box center [819, 171] width 145 height 18
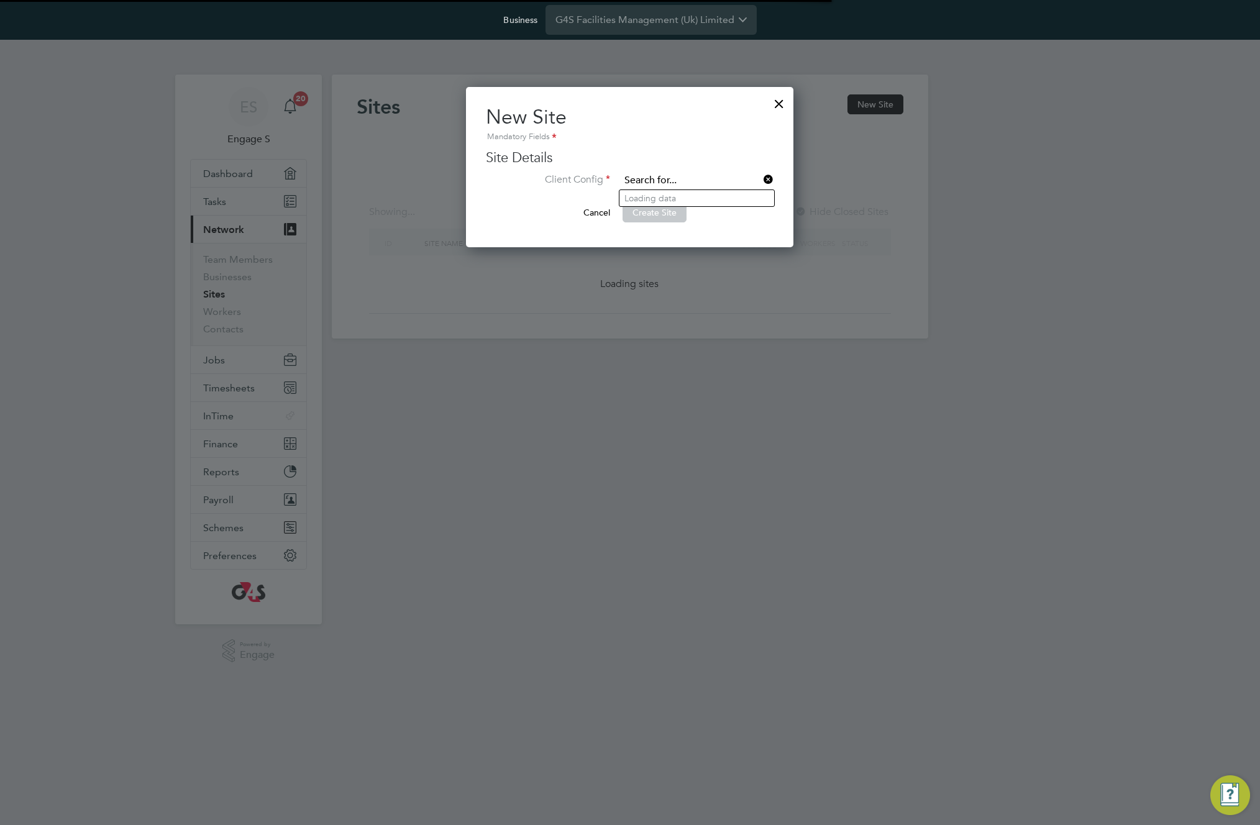
click at [727, 176] on input at bounding box center [696, 180] width 153 height 19
type input "g4"
click at [693, 177] on input at bounding box center [696, 180] width 153 height 19
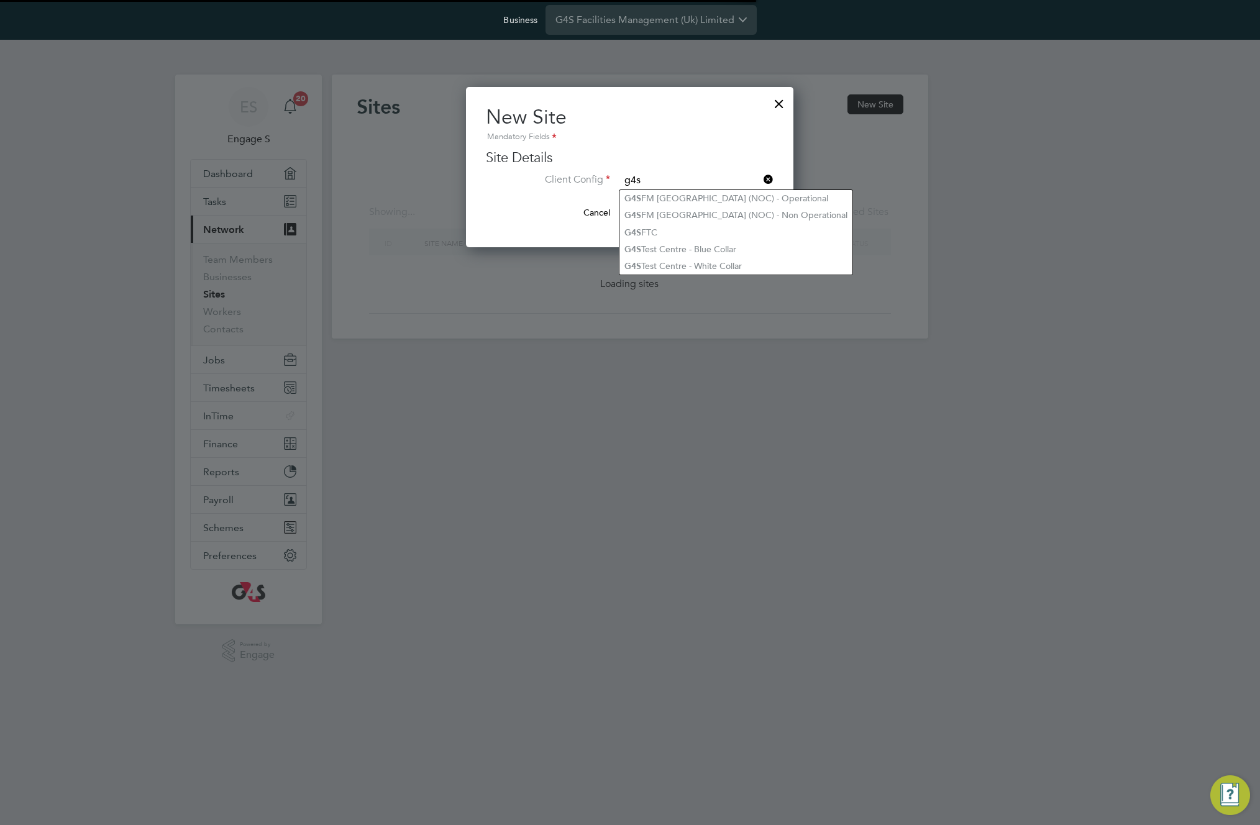
type input "g4s"
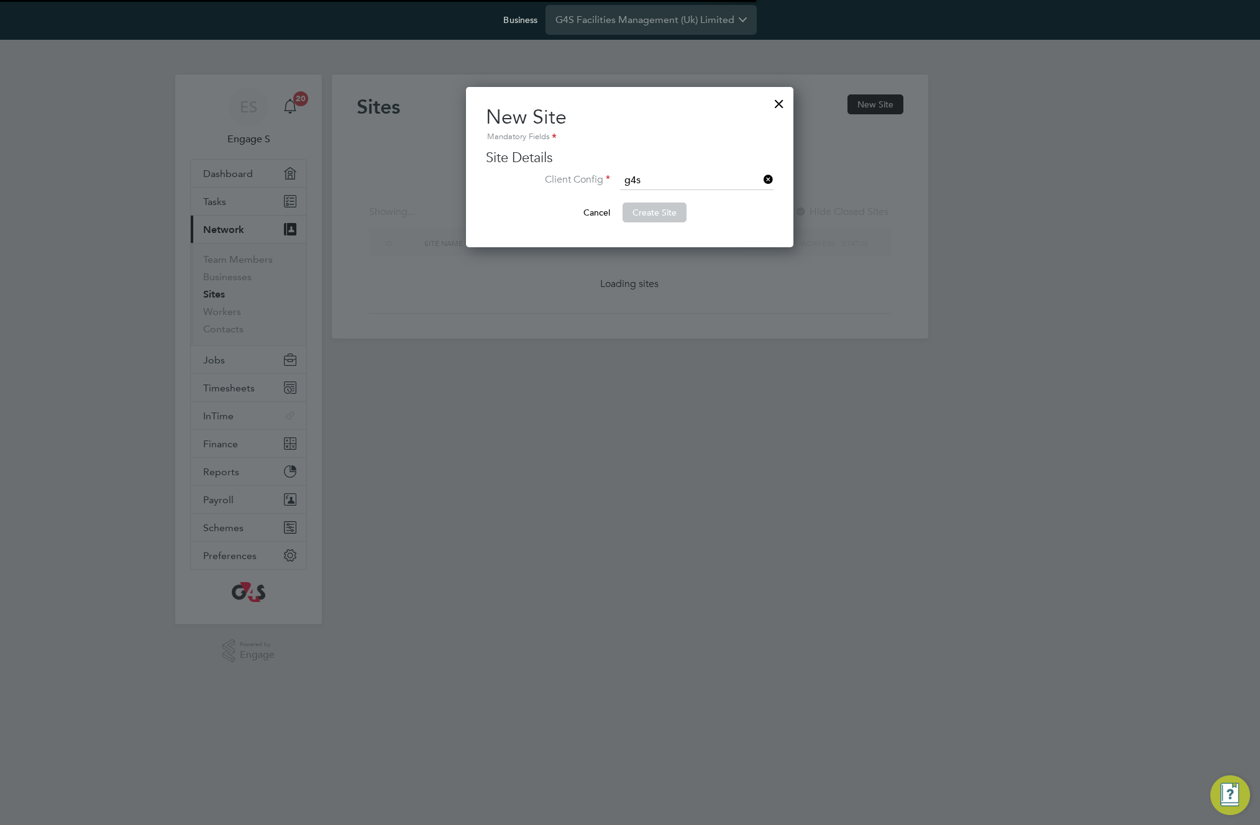
click at [1058, 192] on div at bounding box center [630, 412] width 1260 height 825
click at [724, 180] on input at bounding box center [696, 180] width 153 height 19
type input "g4s"
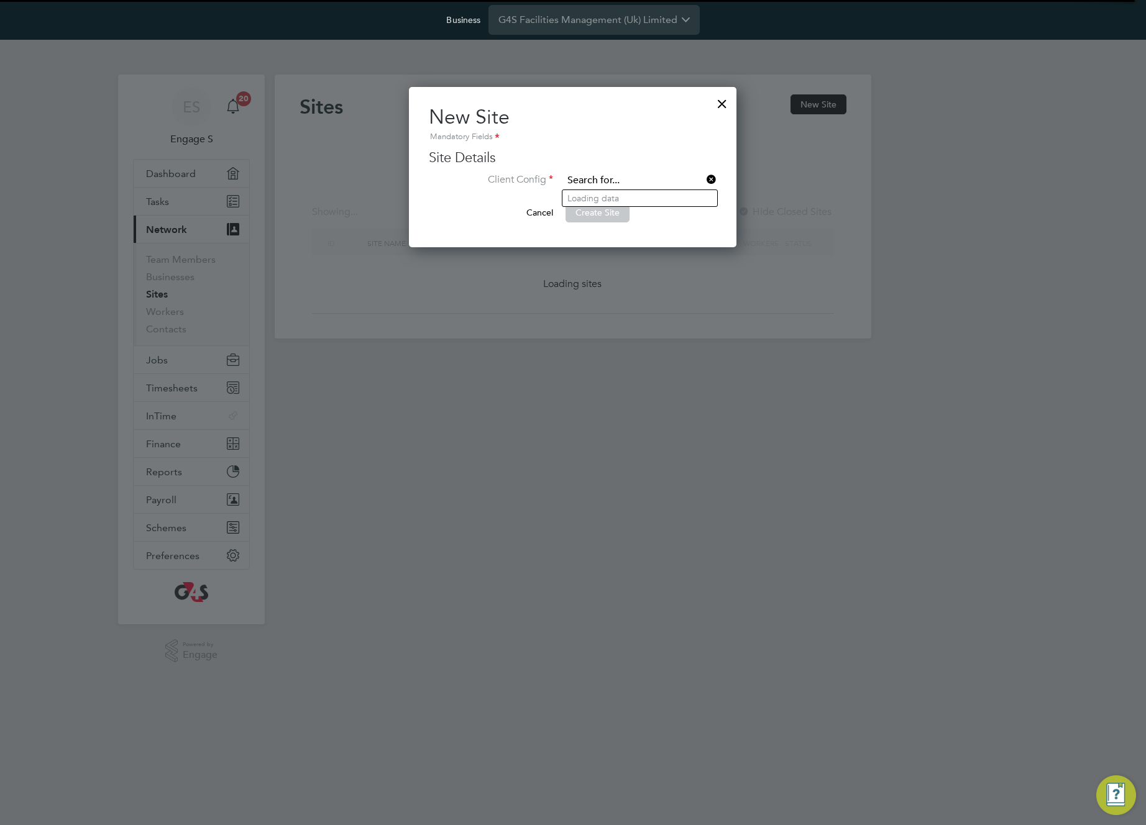
click at [667, 182] on input at bounding box center [639, 180] width 153 height 19
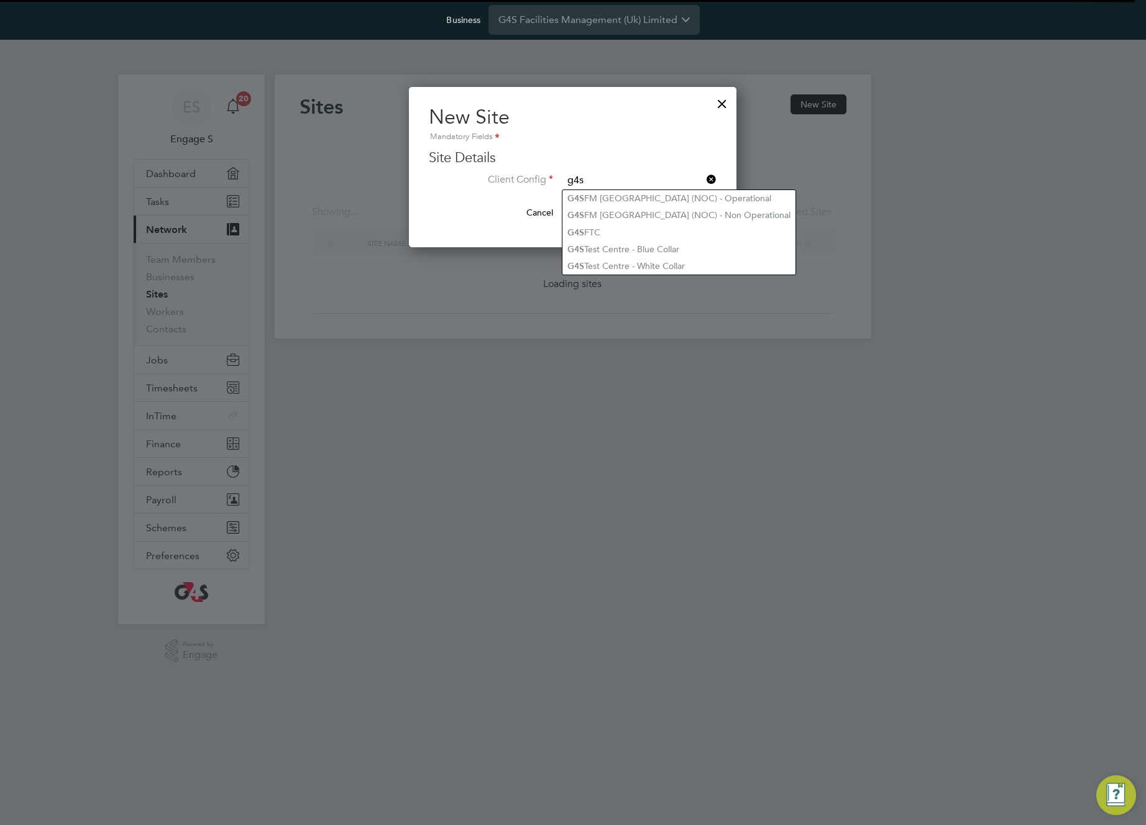
type input "g4s"
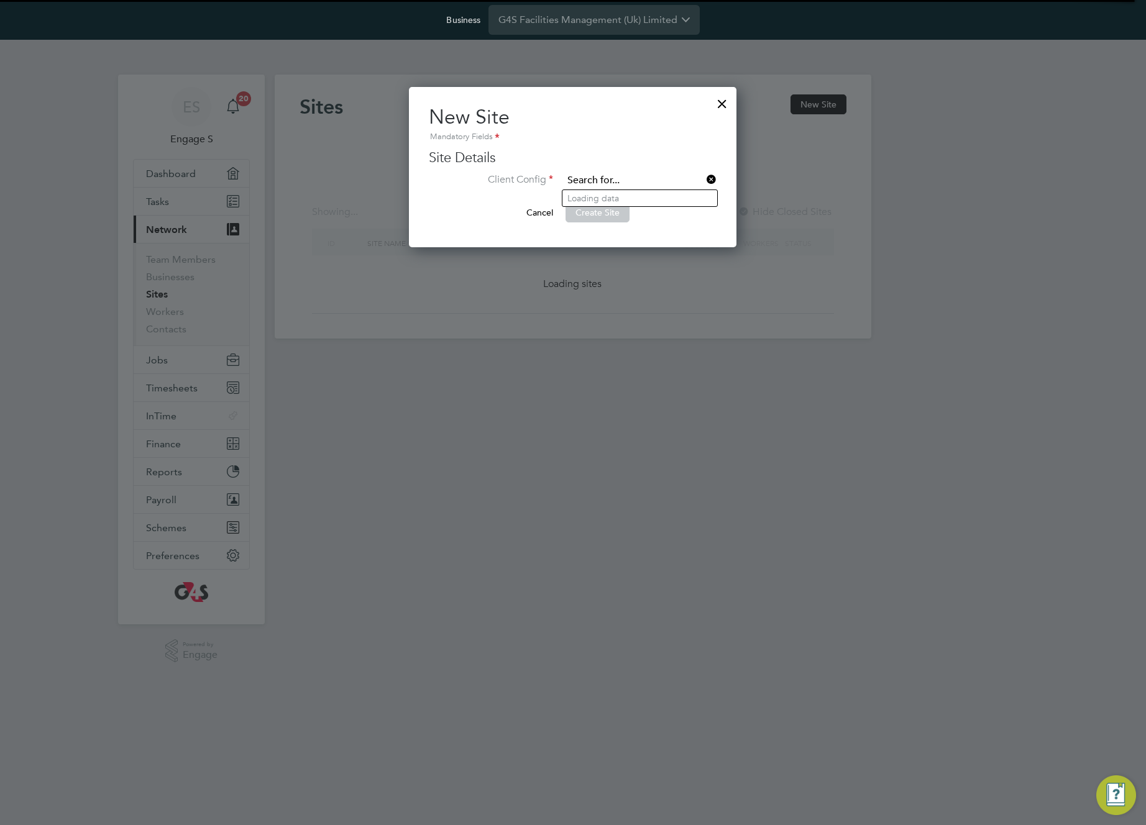
click at [639, 184] on input at bounding box center [639, 180] width 153 height 19
click at [704, 177] on icon at bounding box center [704, 179] width 0 height 17
click at [725, 101] on div at bounding box center [722, 100] width 22 height 22
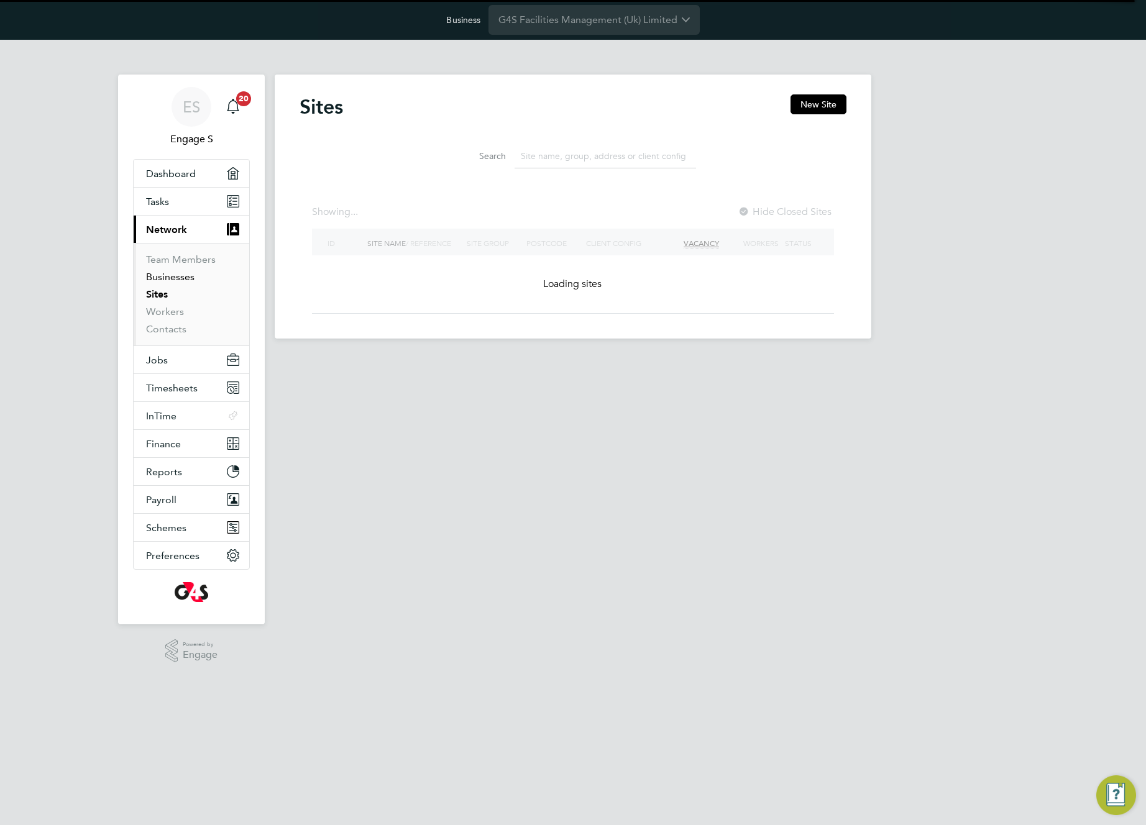
click at [173, 272] on link "Businesses" at bounding box center [170, 277] width 48 height 12
click at [148, 295] on link "Sites" at bounding box center [157, 294] width 22 height 12
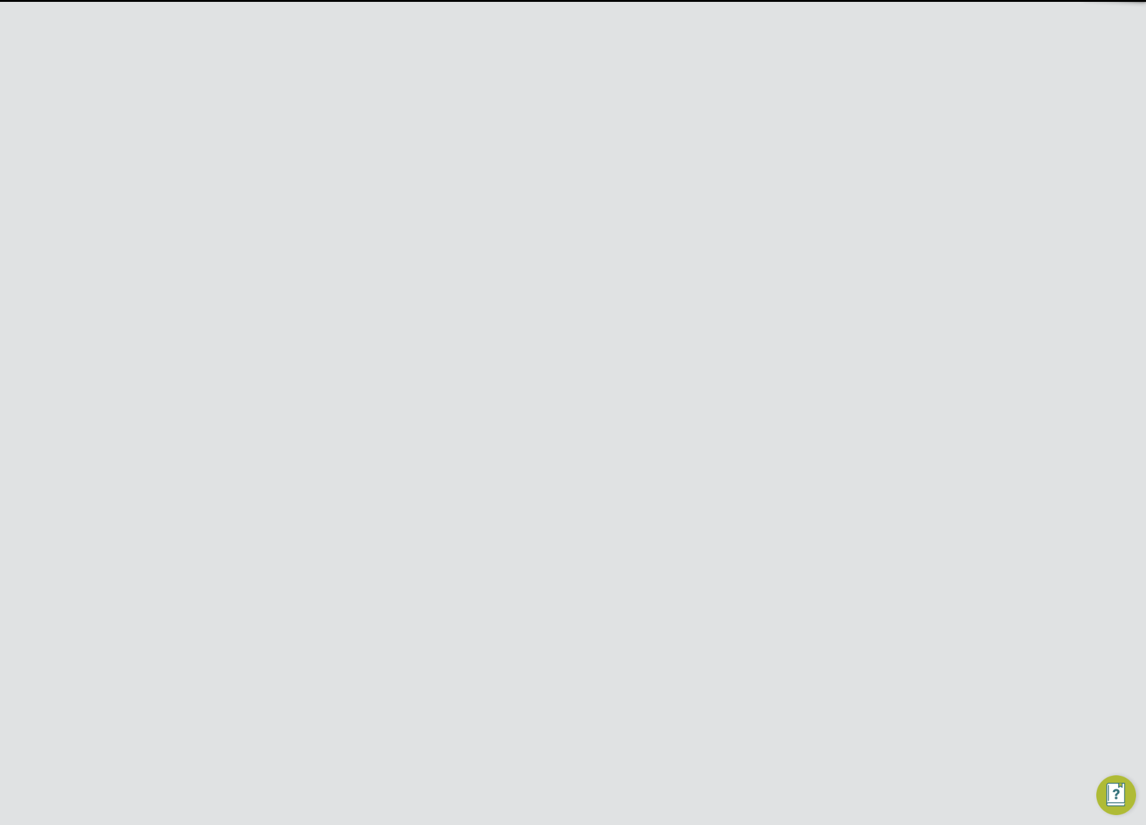
type input "support@engagelabs.io"
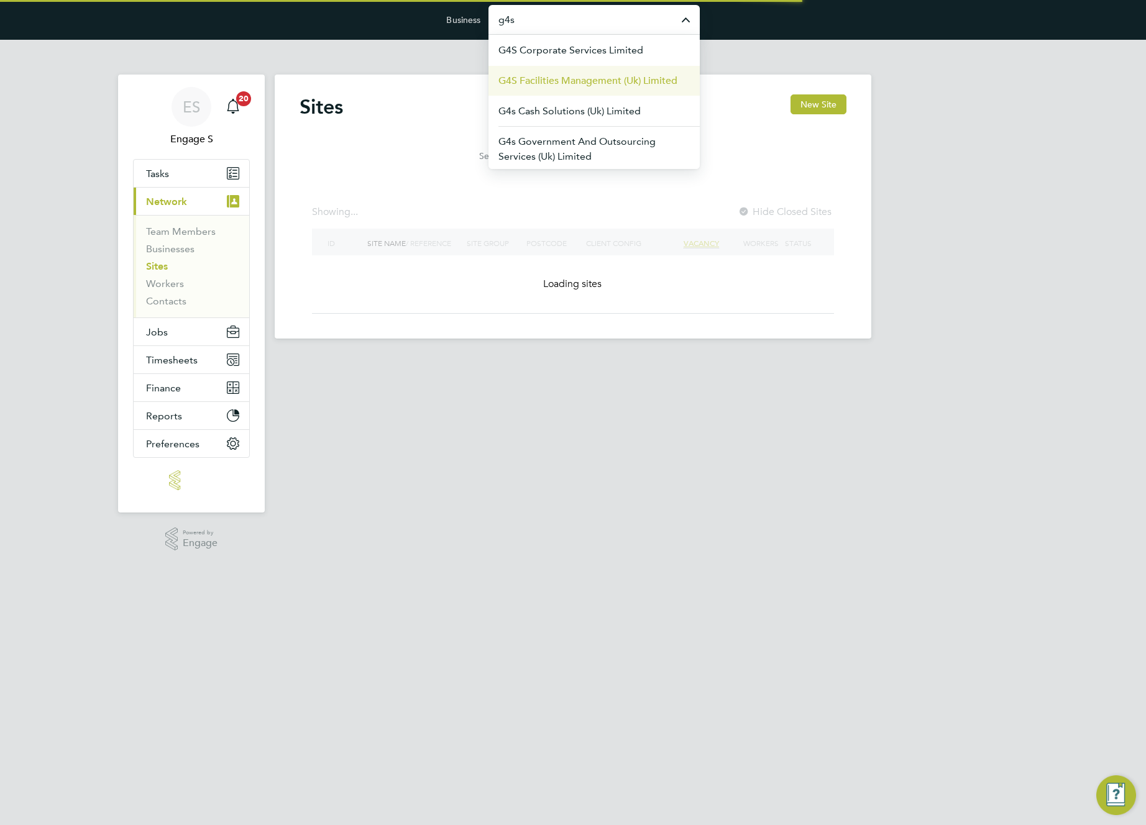
click at [590, 74] on span "G4S Facilities Management (Uk) Limited" at bounding box center [587, 80] width 179 height 15
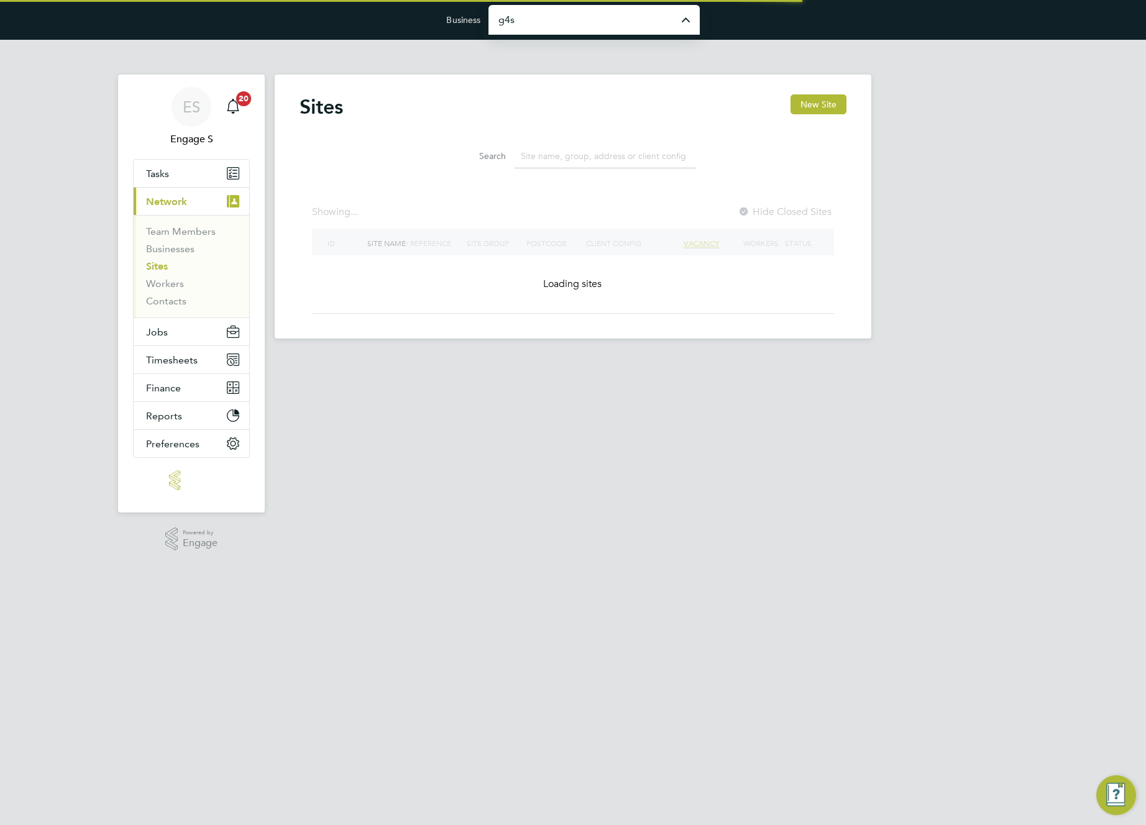
type input "G4S Facilities Management (Uk) Limited"
